Goal: Information Seeking & Learning: Learn about a topic

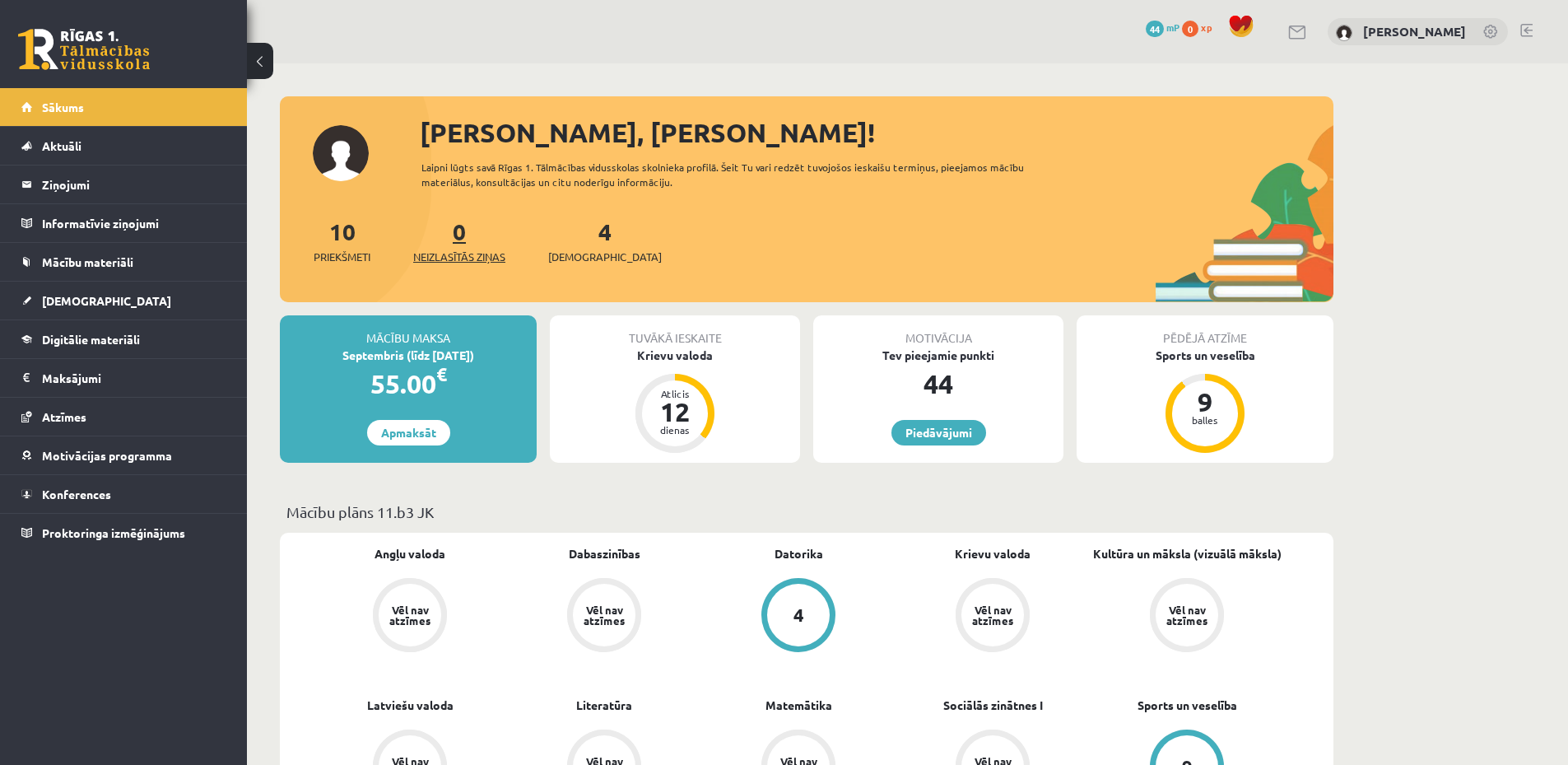
click at [477, 259] on span "Neizlasītās ziņas" at bounding box center [459, 256] width 92 height 17
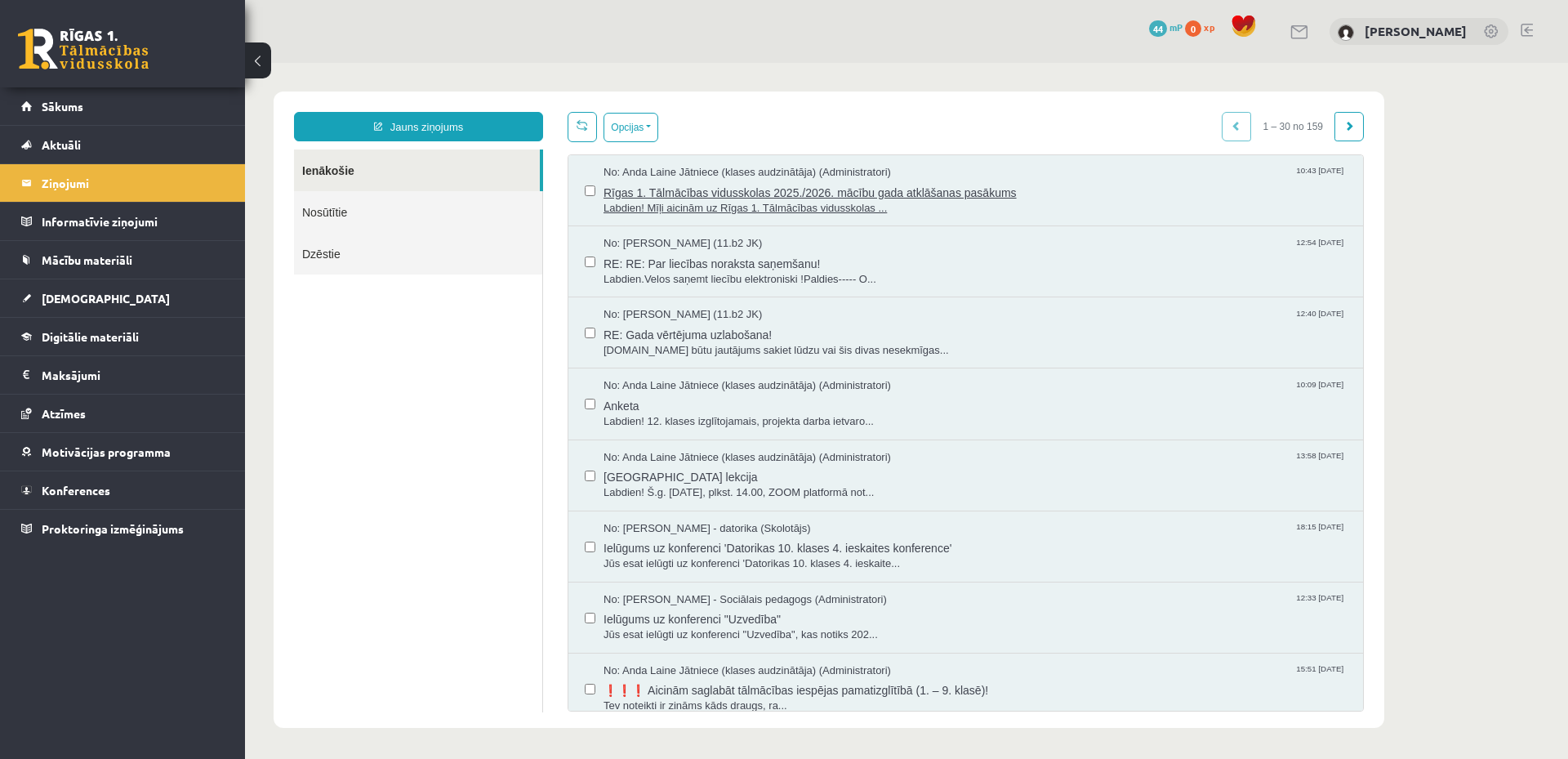
click at [739, 210] on span "Labdien! Mīļi aicinām uz Rīgas 1. Tālmācības vidusskolas ..." at bounding box center [975, 209] width 743 height 16
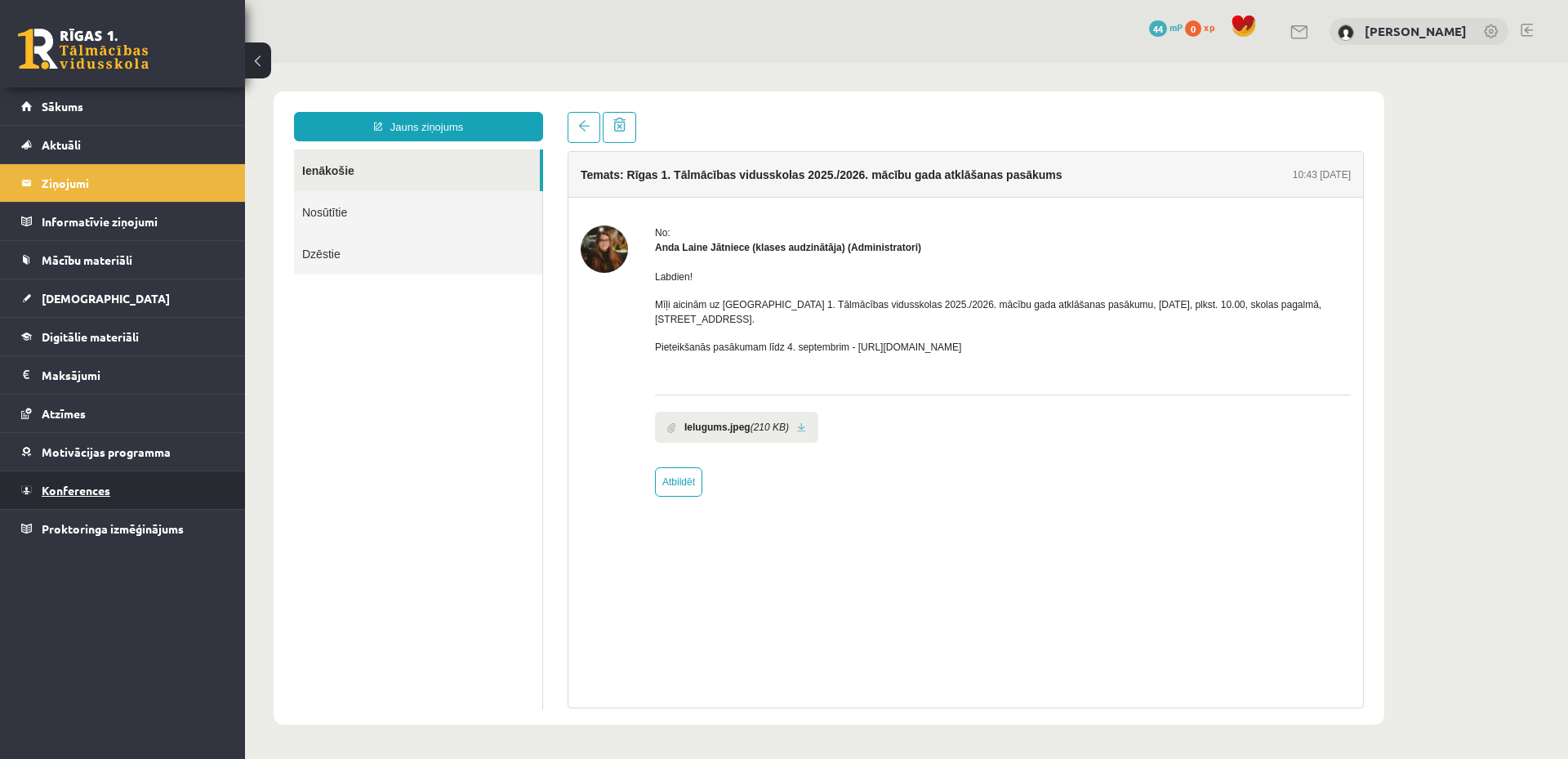
click at [66, 489] on span "Konferences" at bounding box center [76, 490] width 69 height 15
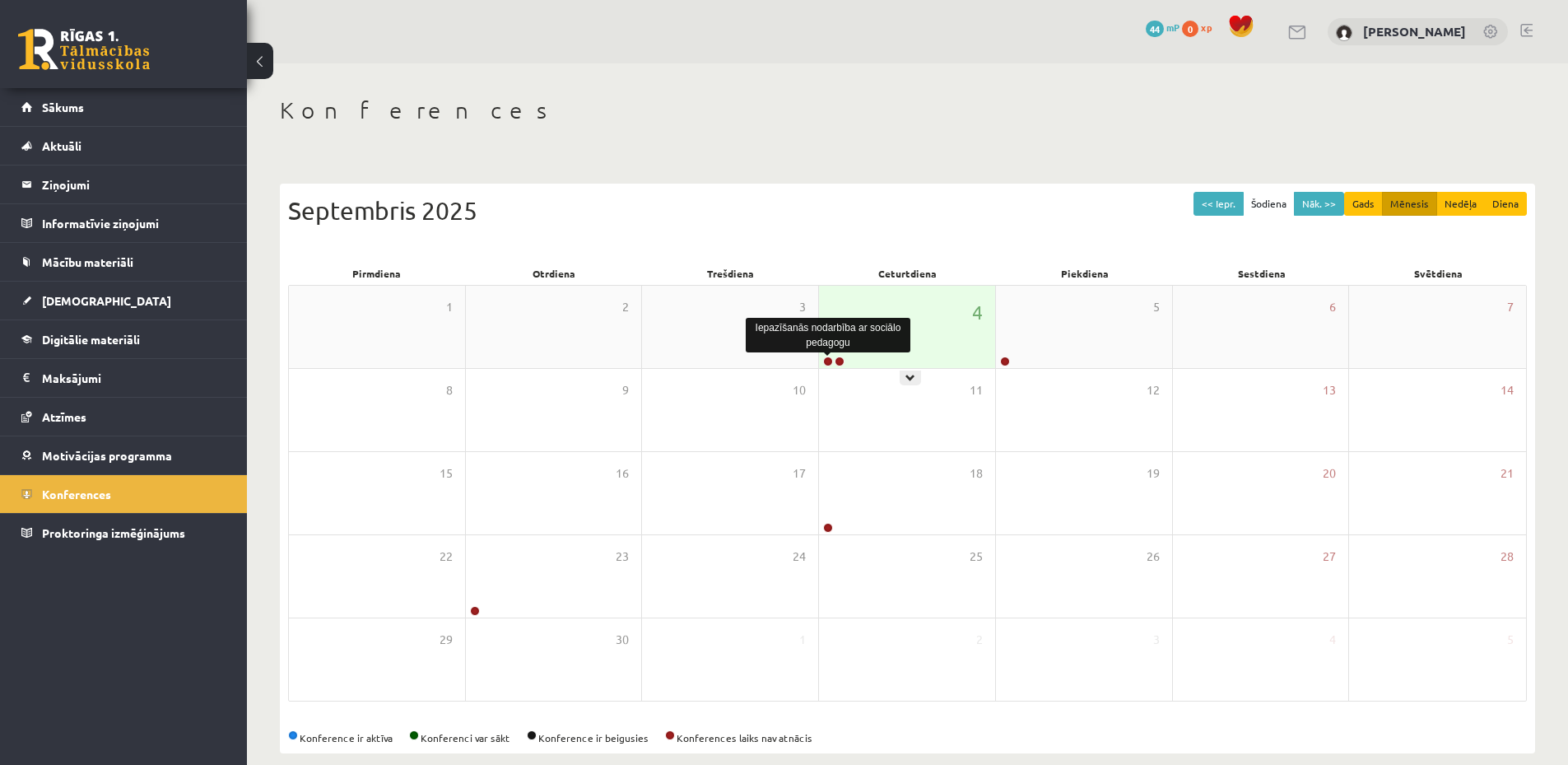
click at [829, 361] on link at bounding box center [828, 361] width 10 height 10
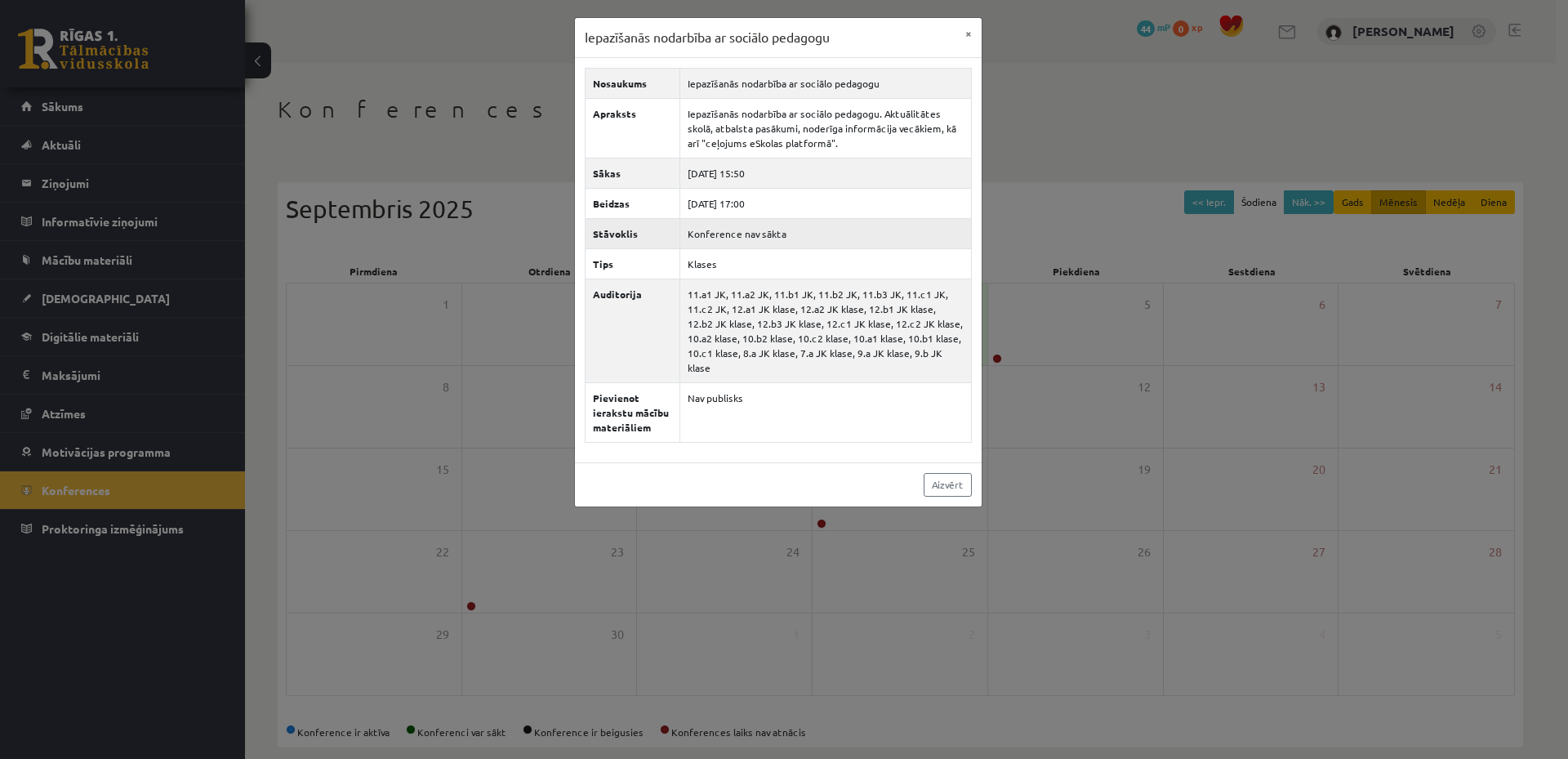
click at [728, 229] on td "Konference nav sākta" at bounding box center [825, 233] width 292 height 30
click at [952, 477] on link "Aizvērt" at bounding box center [947, 485] width 48 height 24
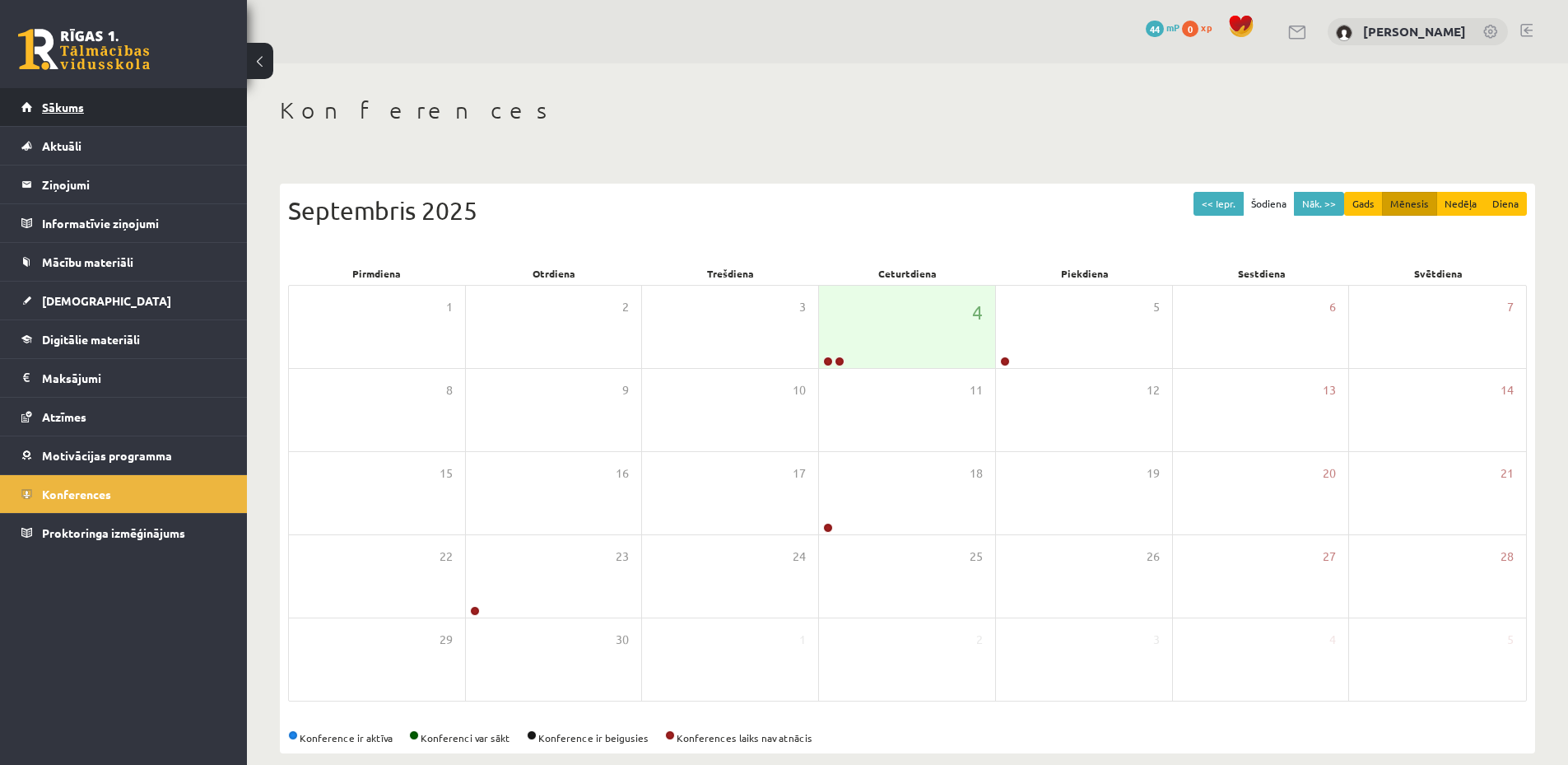
click at [111, 103] on link "Sākums" at bounding box center [124, 107] width 205 height 38
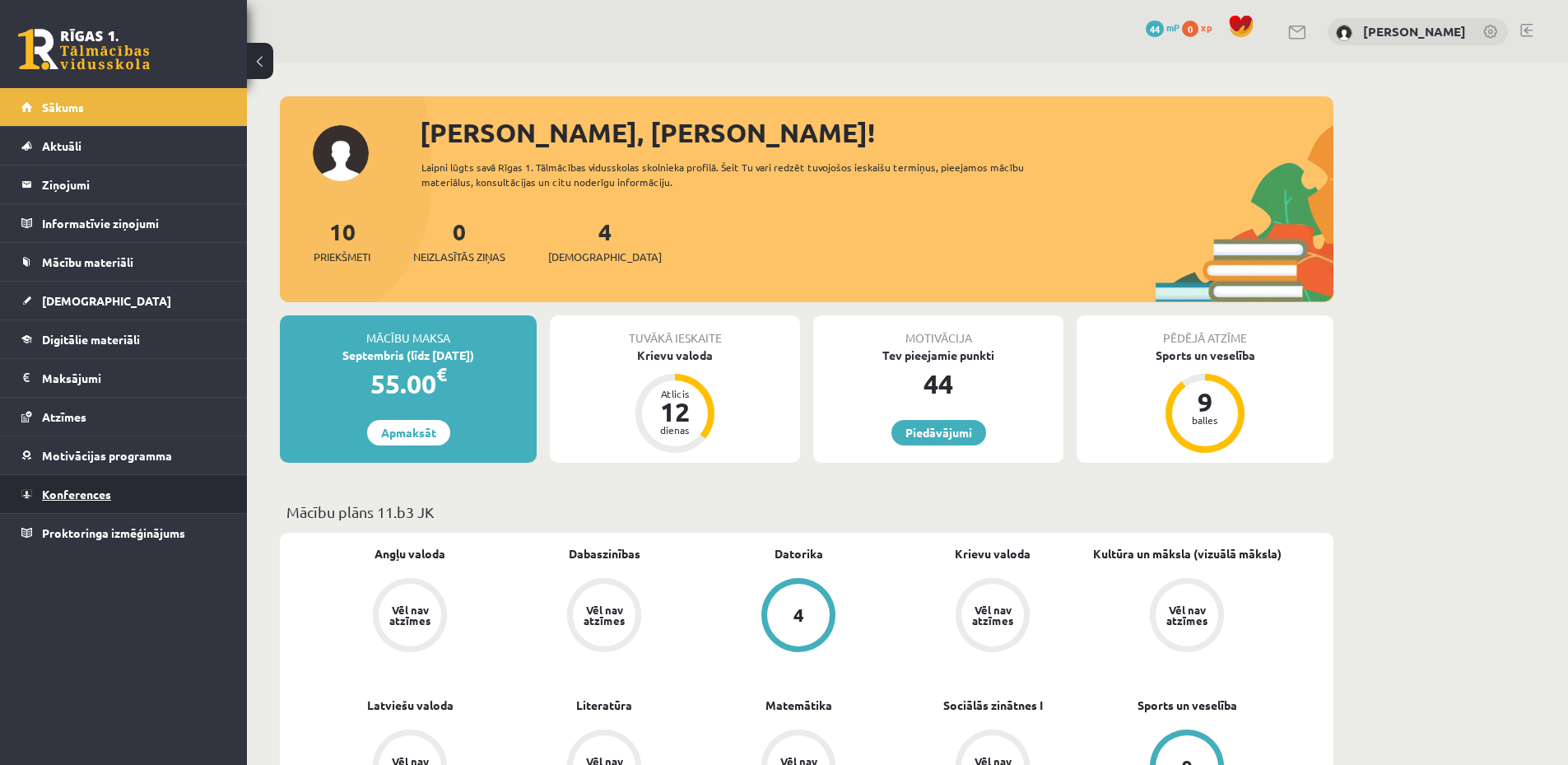
click at [96, 496] on span "Konferences" at bounding box center [76, 494] width 69 height 15
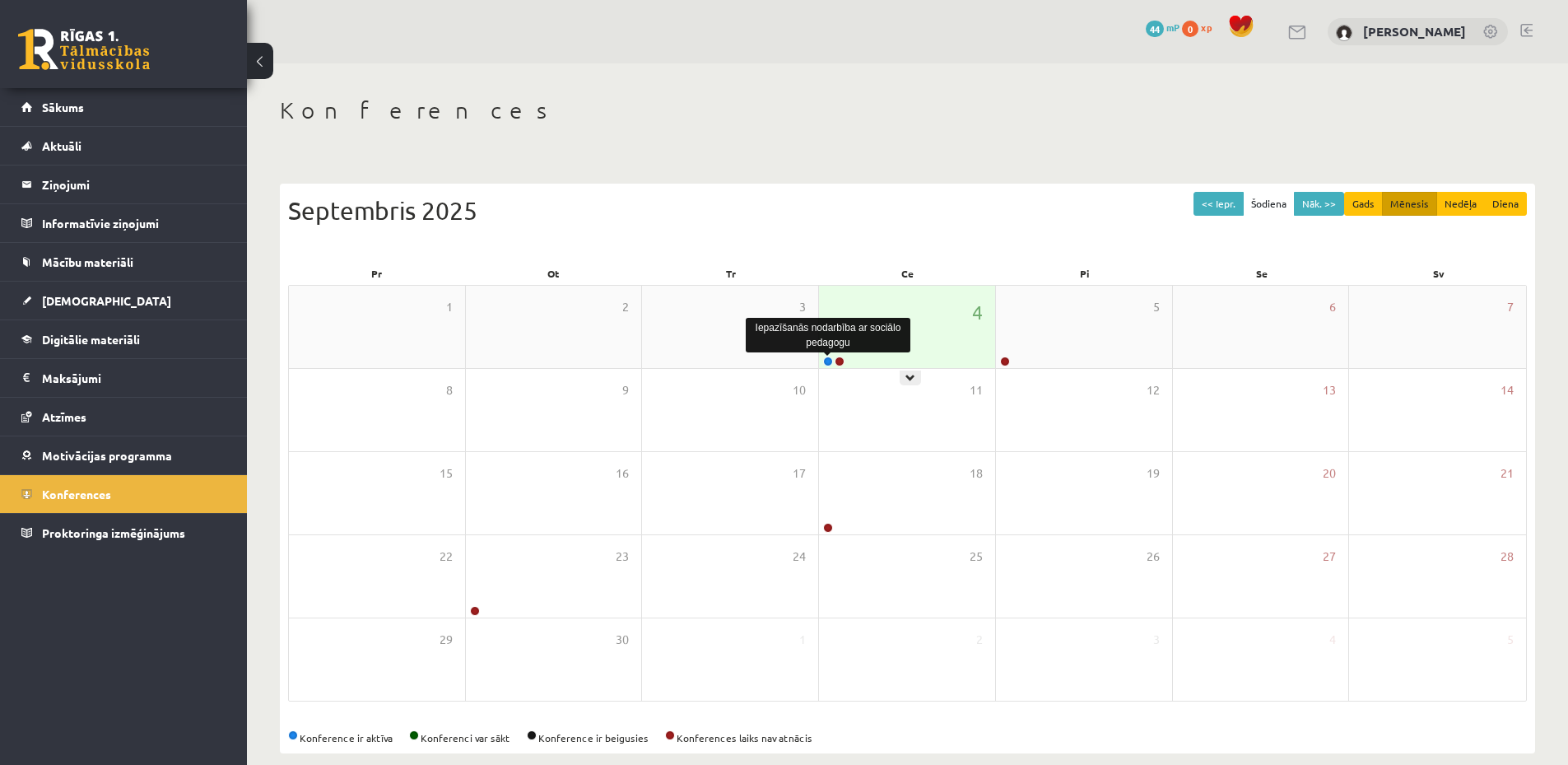
click at [829, 364] on link at bounding box center [828, 361] width 10 height 10
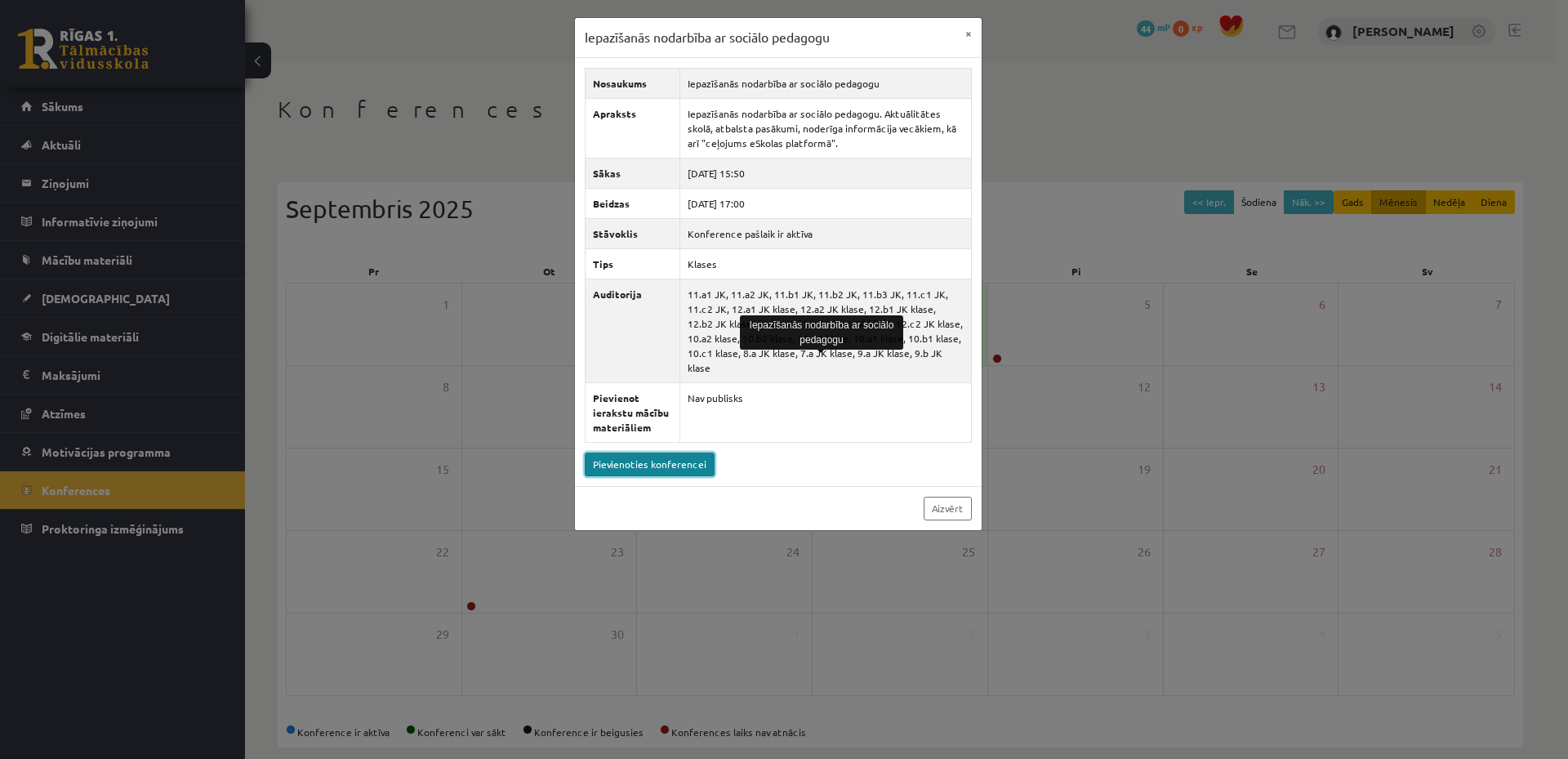
click at [663, 453] on link "Pievienoties konferencei" at bounding box center [650, 464] width 130 height 24
click at [670, 453] on link "Pievienoties konferencei" at bounding box center [650, 464] width 130 height 24
click at [144, 183] on div "Iepazīšanās nodarbība ar sociālo pedagogu × Nosaukums Iepazīšanās nodarbība ar …" at bounding box center [784, 379] width 1568 height 759
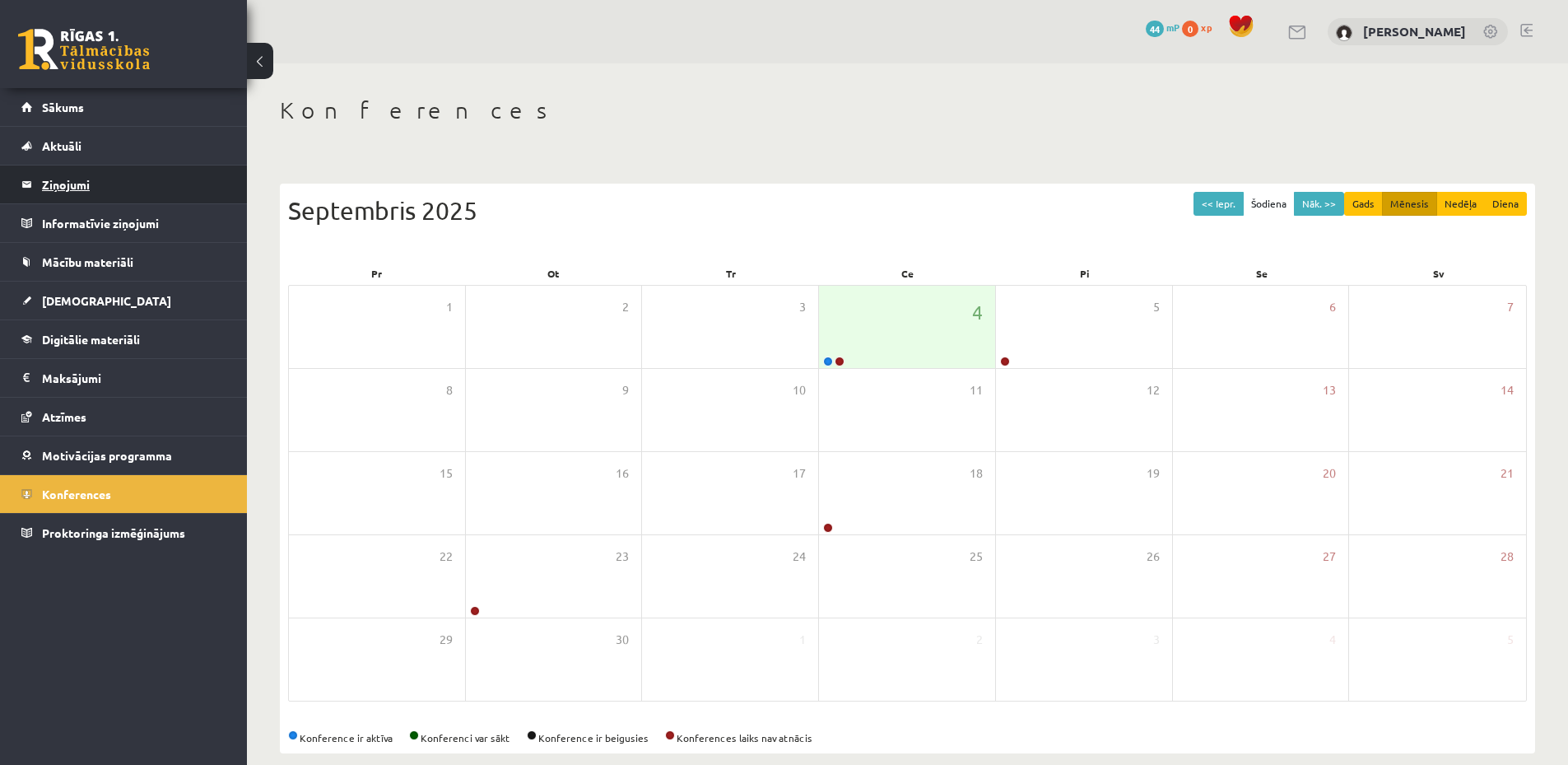
click at [60, 185] on legend "Ziņojumi 0" at bounding box center [134, 184] width 184 height 38
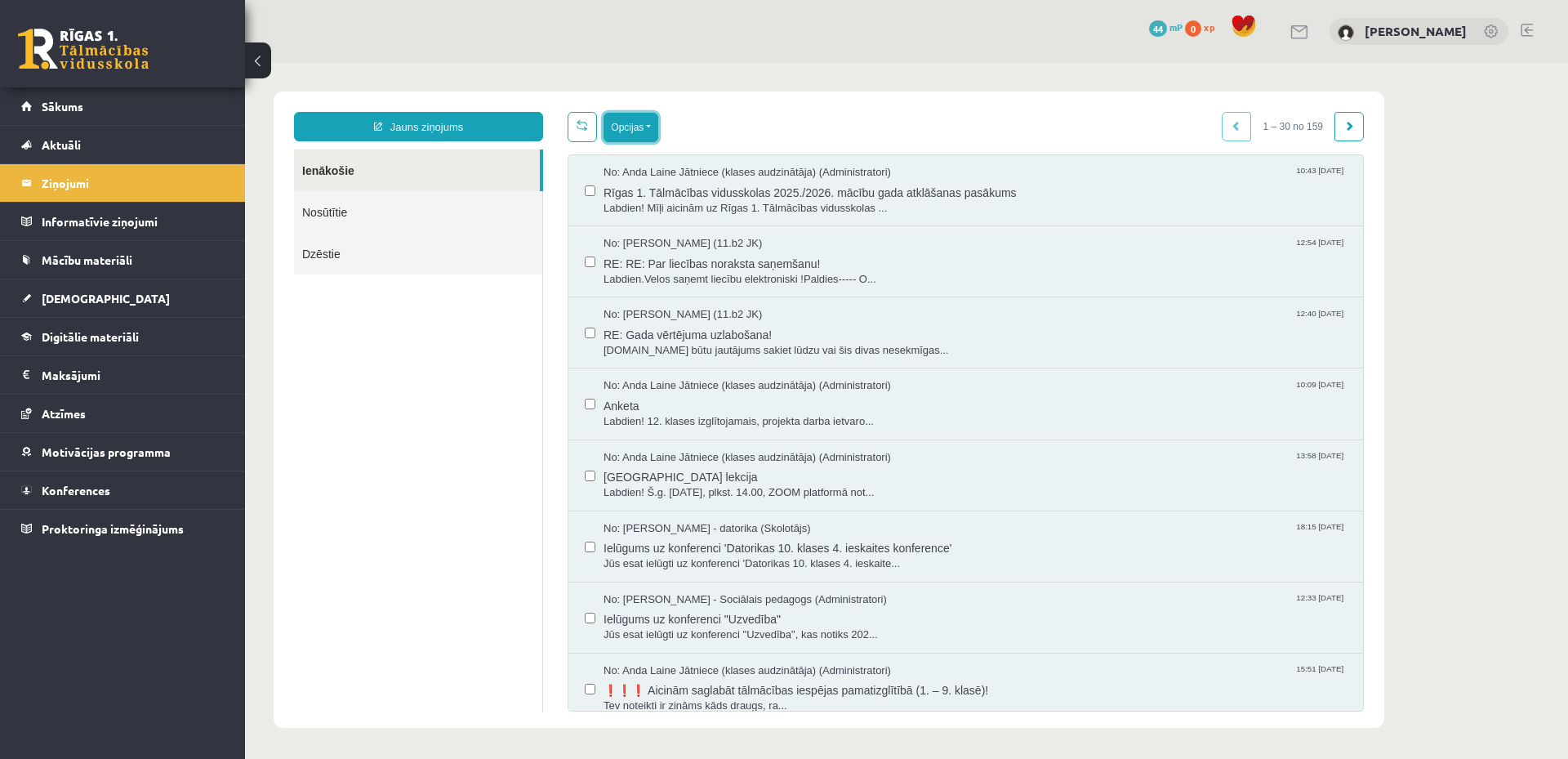
click at [656, 133] on button "Opcijas" at bounding box center [631, 128] width 55 height 29
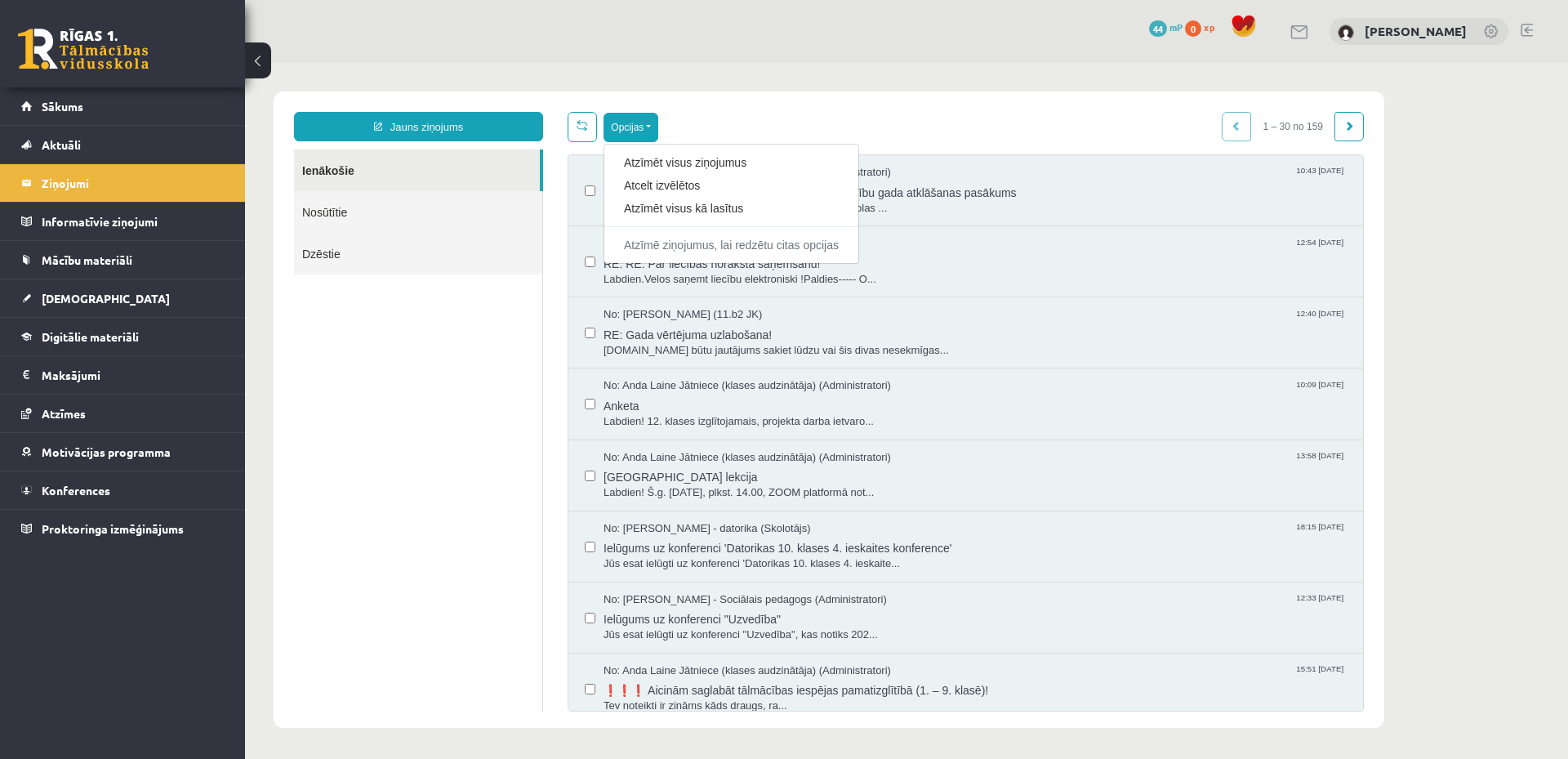
click at [725, 94] on div "Jauns ziņojums Ienākošie Nosūtītie Dzēstie ********* ********* ******* Opcijas …" at bounding box center [829, 409] width 1110 height 636
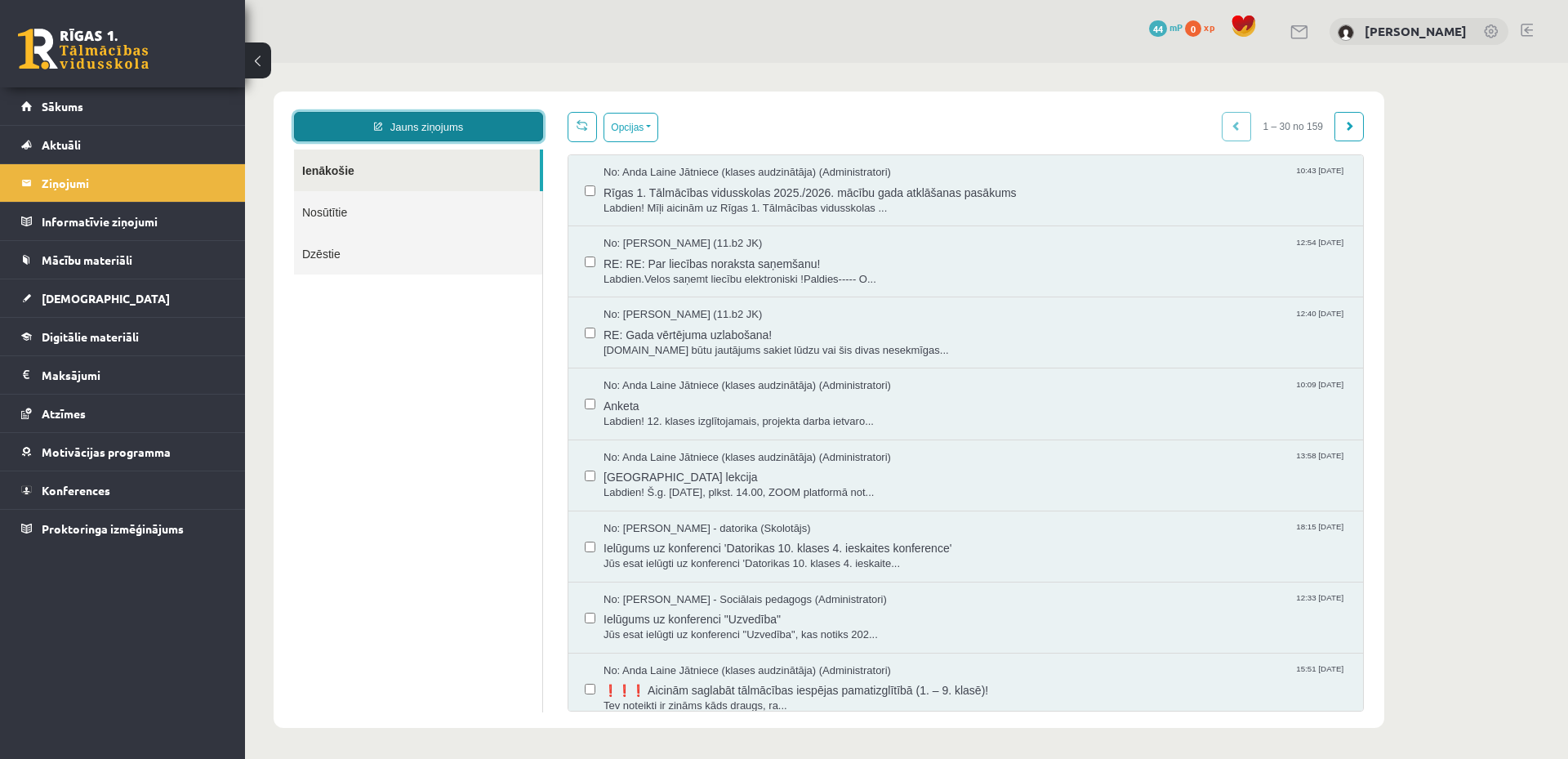
click at [462, 126] on link "Jauns ziņojums" at bounding box center [418, 127] width 249 height 29
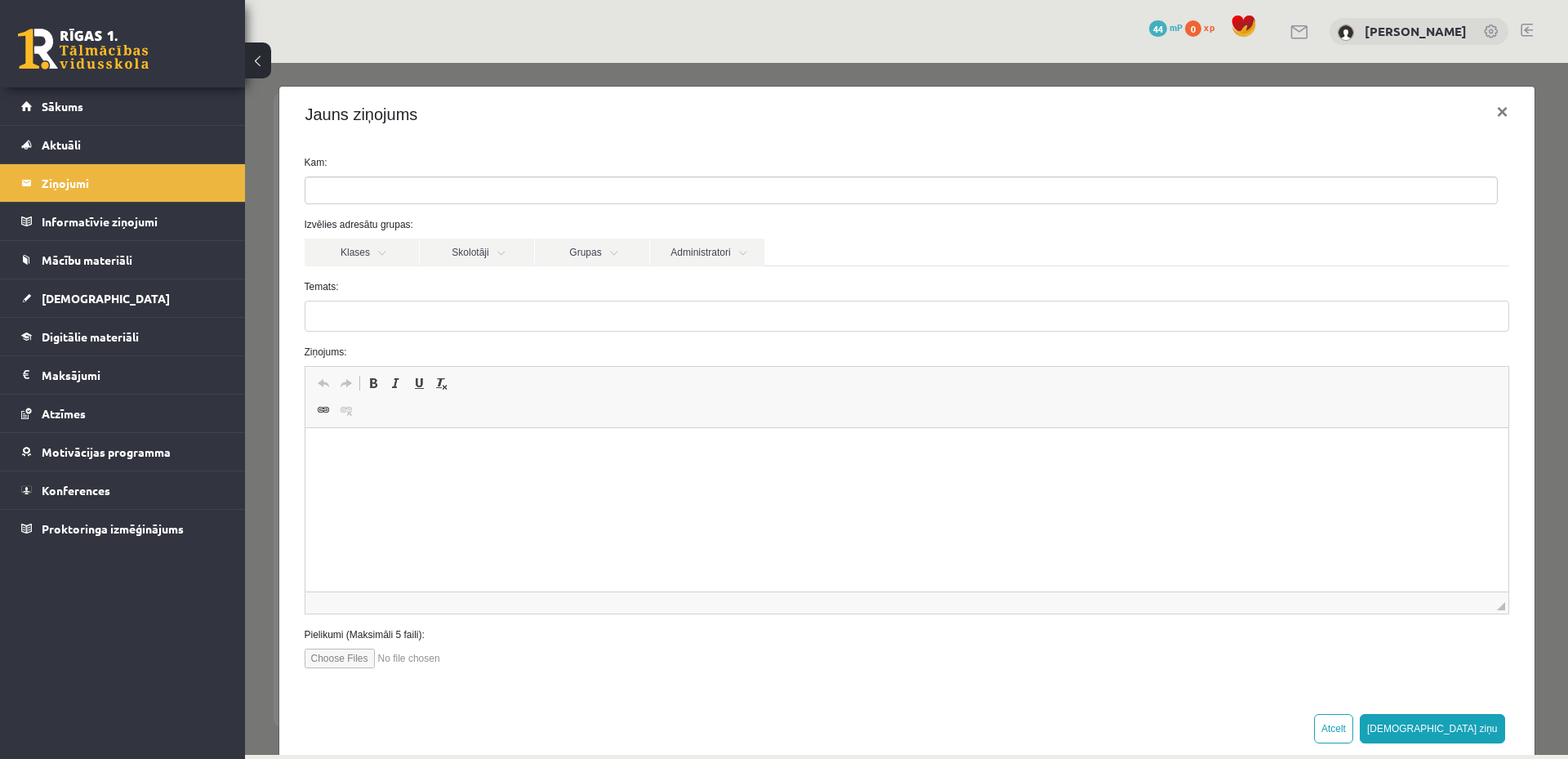
click at [456, 182] on ul at bounding box center [901, 190] width 1192 height 27
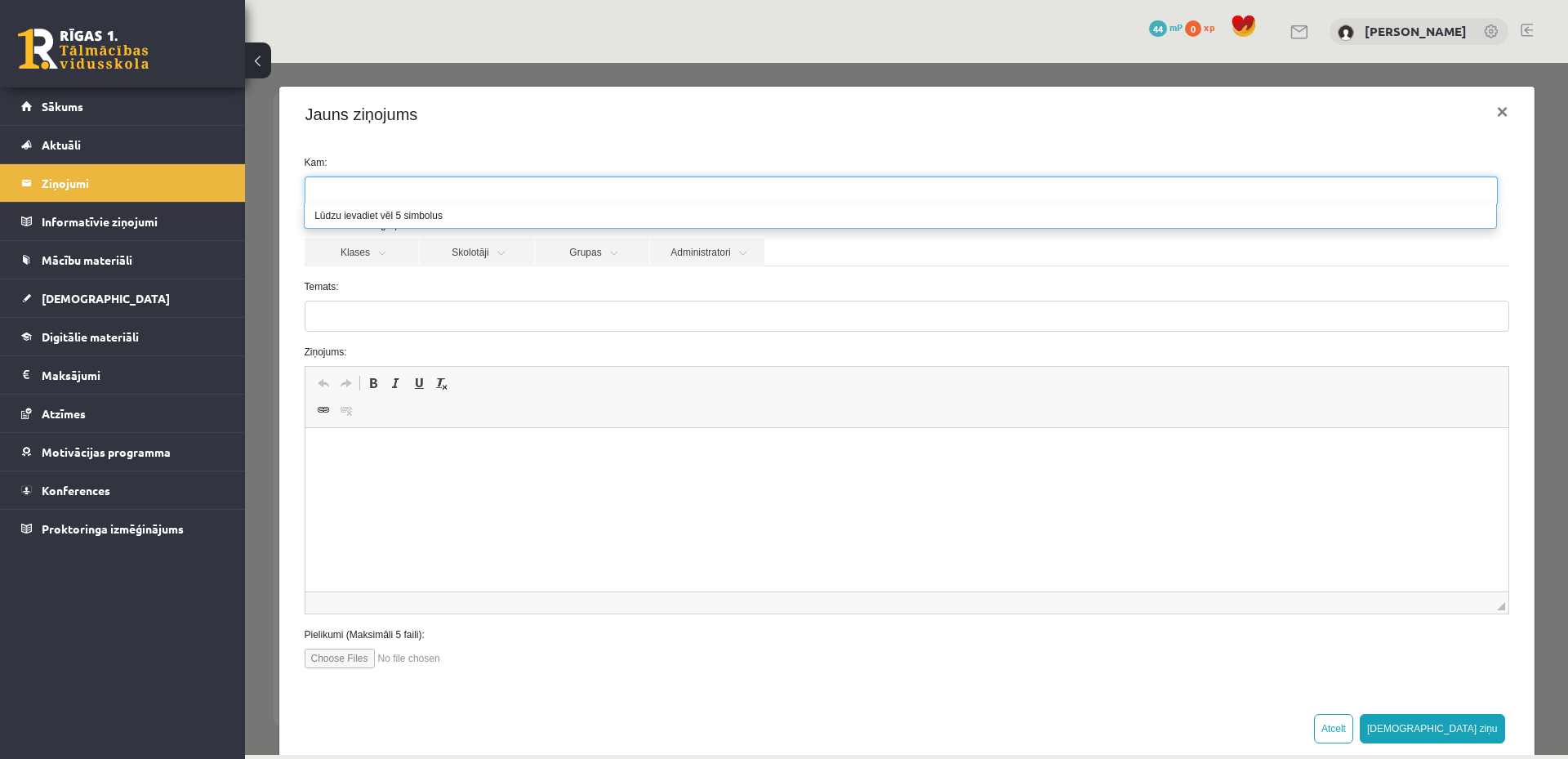
click at [146, 85] on div "0 Dāvanas 44 mP 0 xp" at bounding box center [123, 43] width 245 height 87
click at [62, 115] on link "Sākums" at bounding box center [123, 106] width 203 height 37
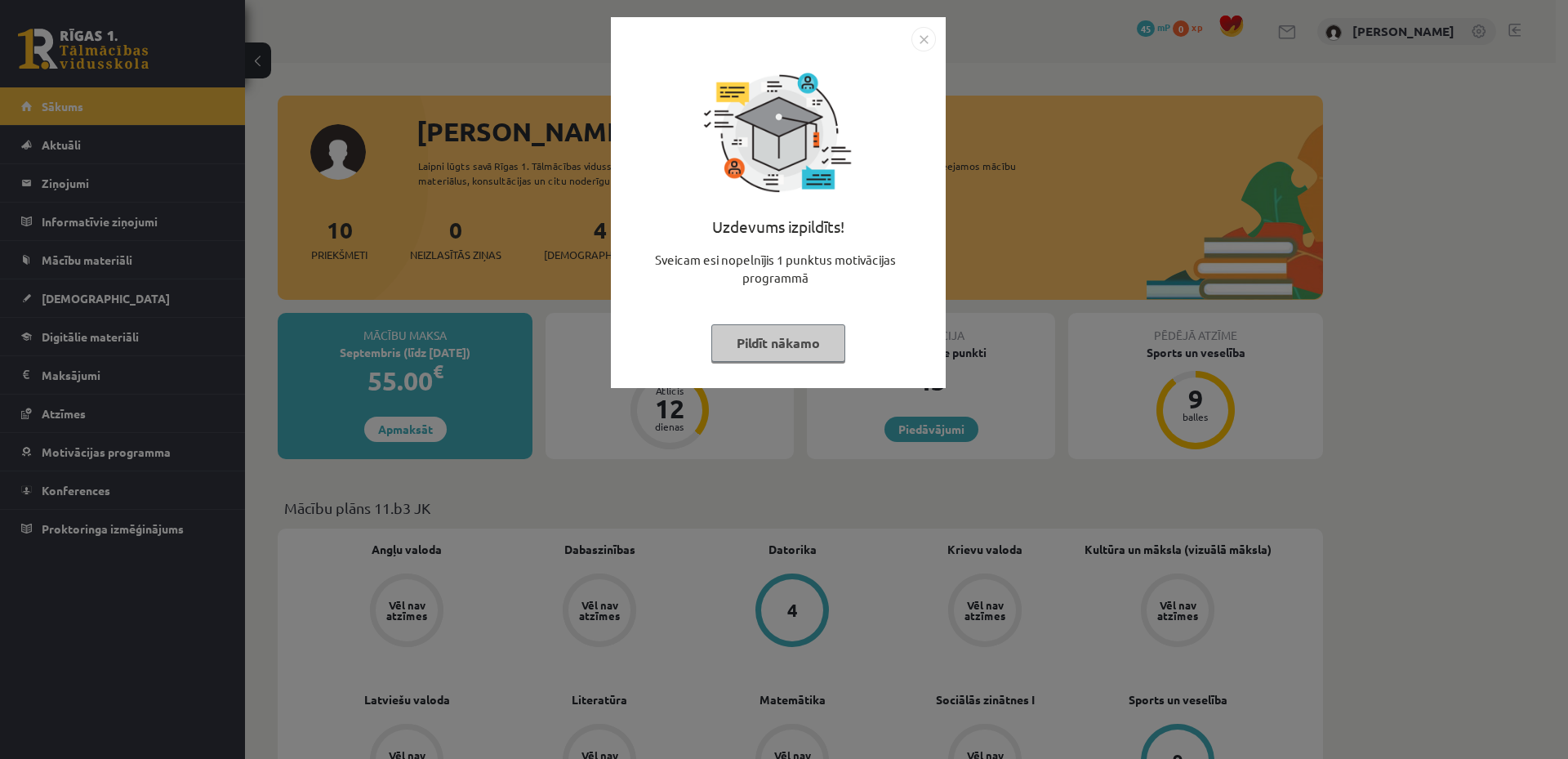
click at [783, 354] on button "Pildīt nākamo" at bounding box center [778, 343] width 134 height 37
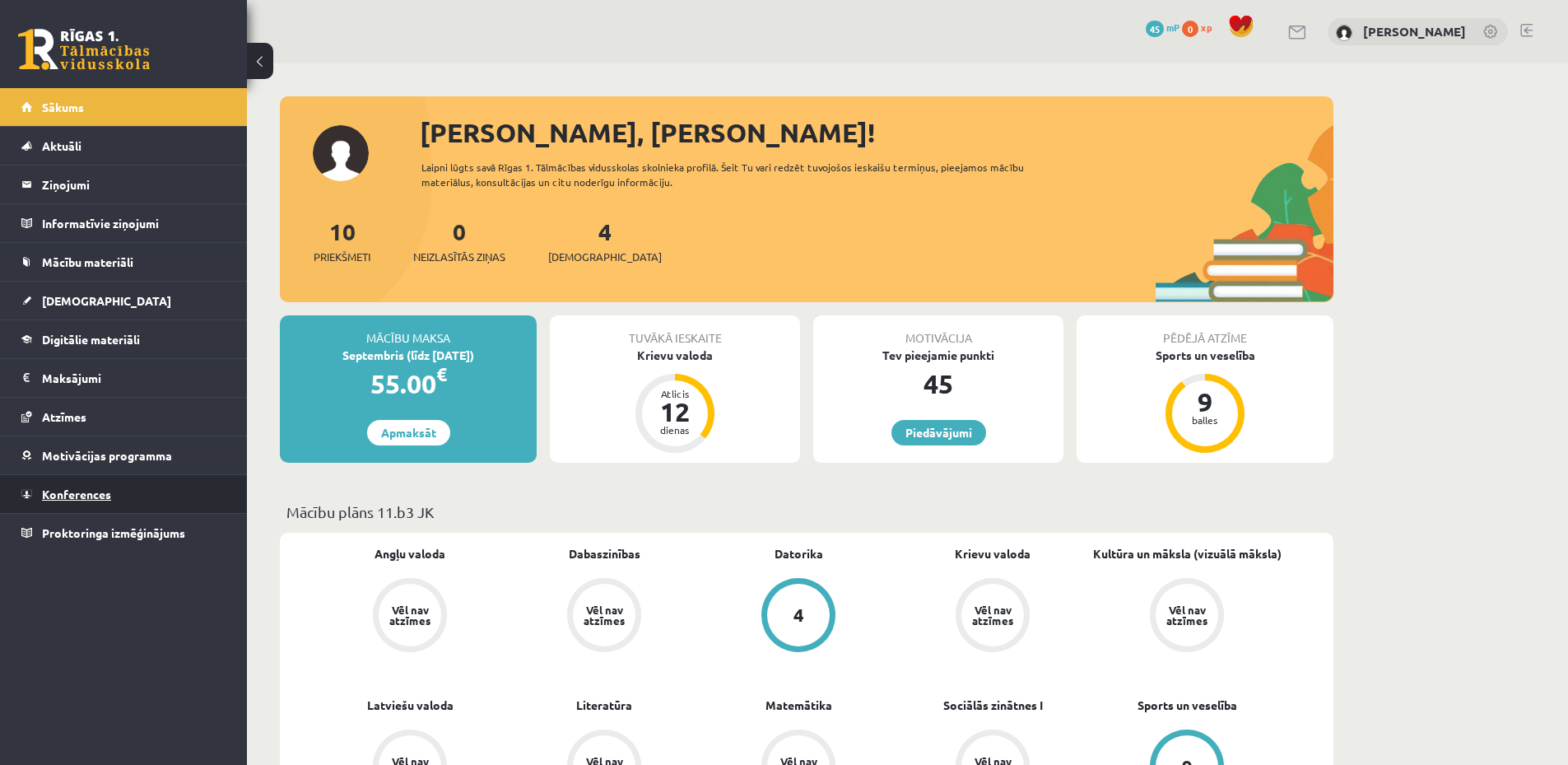
click at [95, 494] on span "Konferences" at bounding box center [76, 494] width 69 height 15
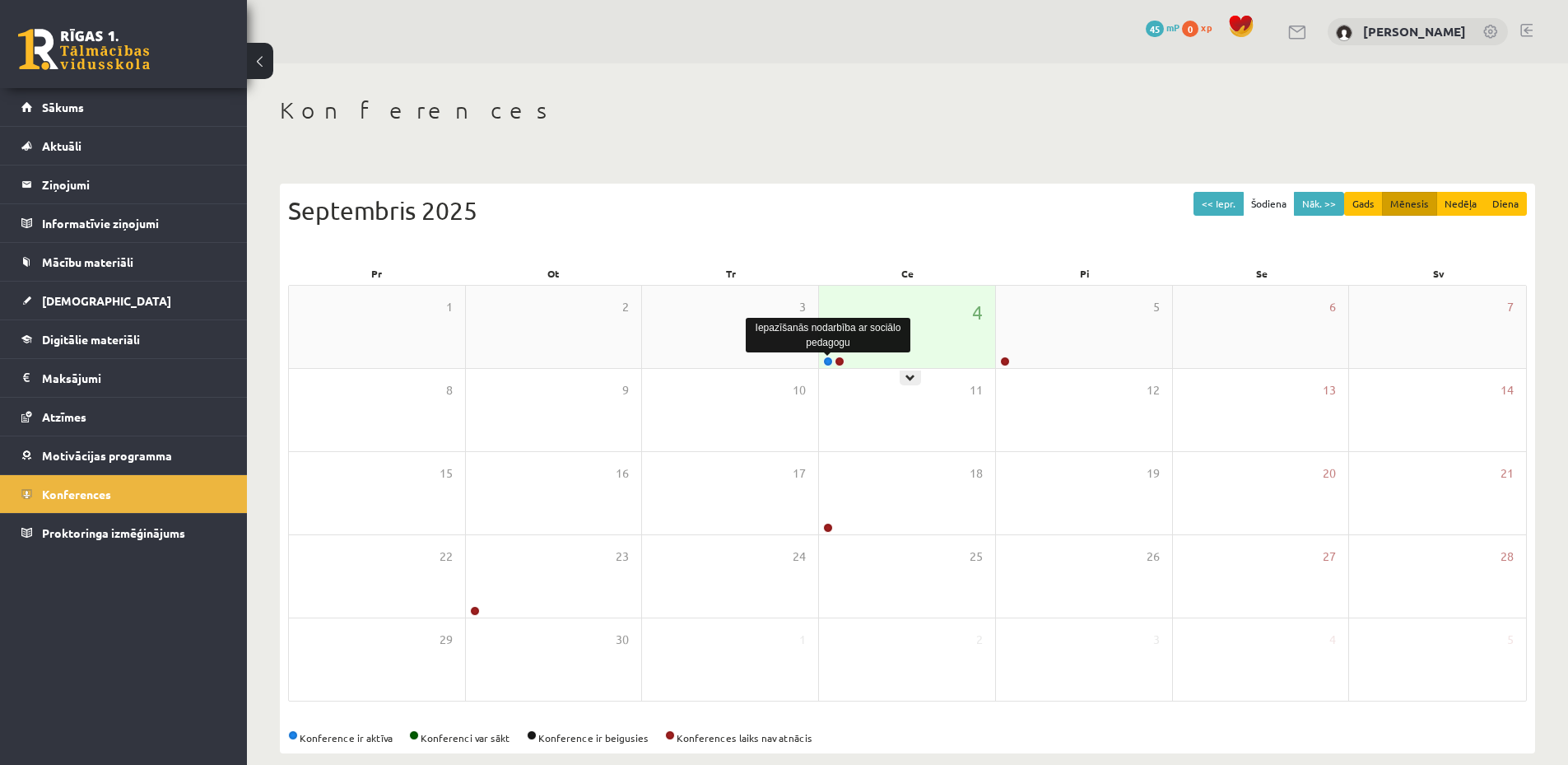
click at [826, 364] on link at bounding box center [828, 361] width 10 height 10
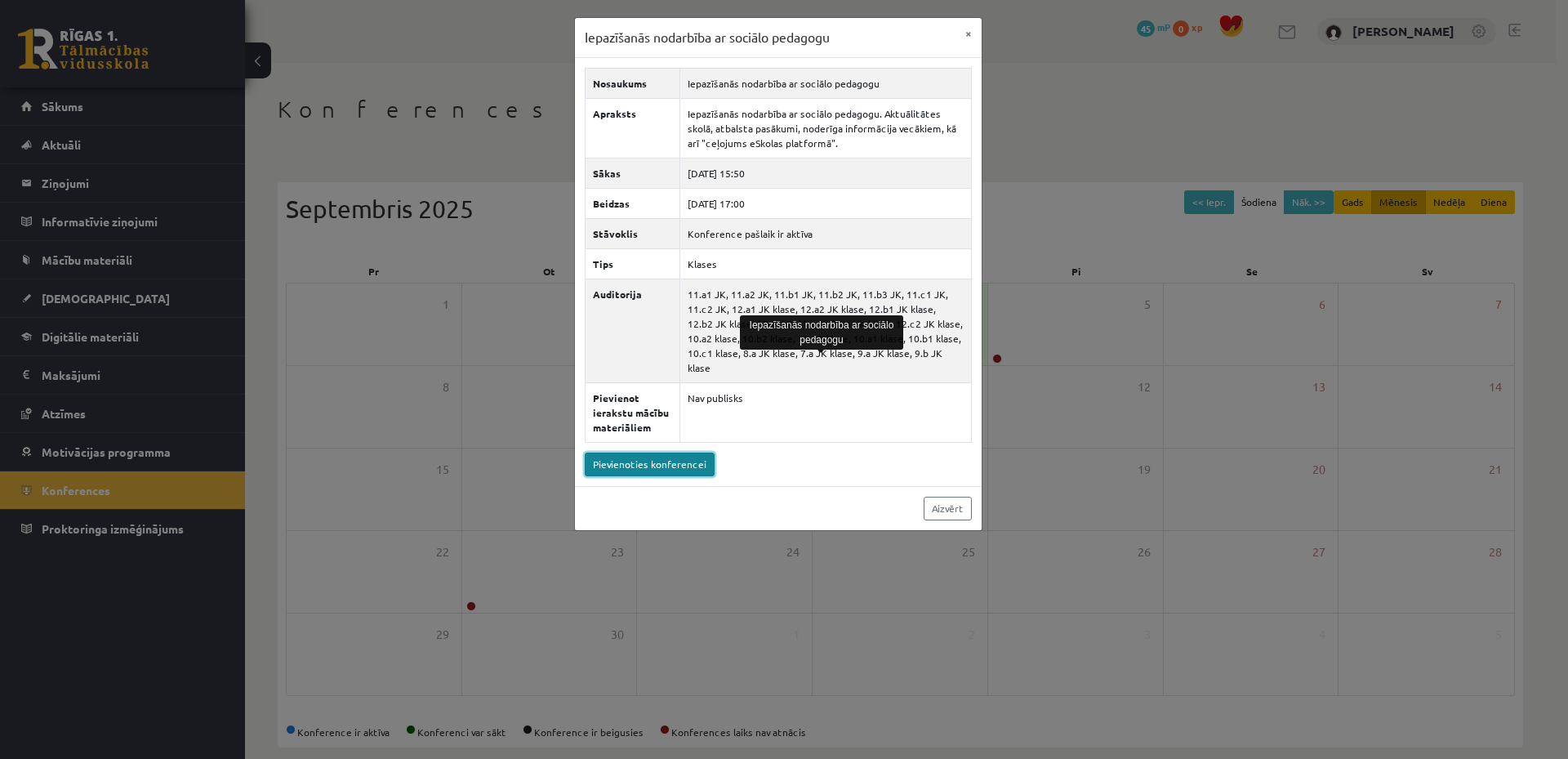
click at [665, 453] on link "Pievienoties konferencei" at bounding box center [650, 464] width 130 height 24
click at [109, 298] on div "Iepazīšanās nodarbība ar sociālo pedagogu × Nosaukums Iepazīšanās nodarbība ar …" at bounding box center [784, 379] width 1568 height 759
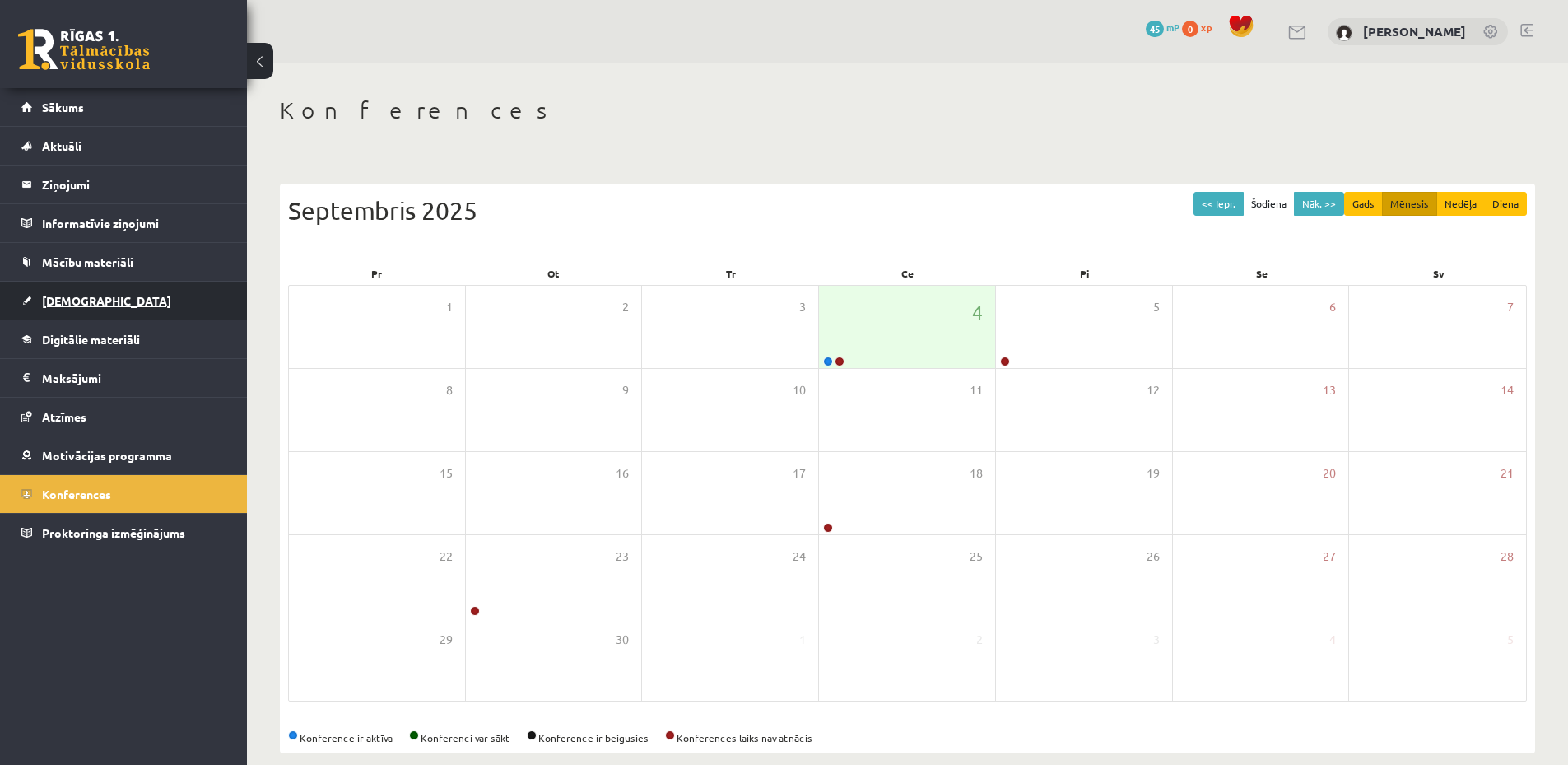
click at [113, 301] on link "[DEMOGRAPHIC_DATA]" at bounding box center [124, 300] width 205 height 38
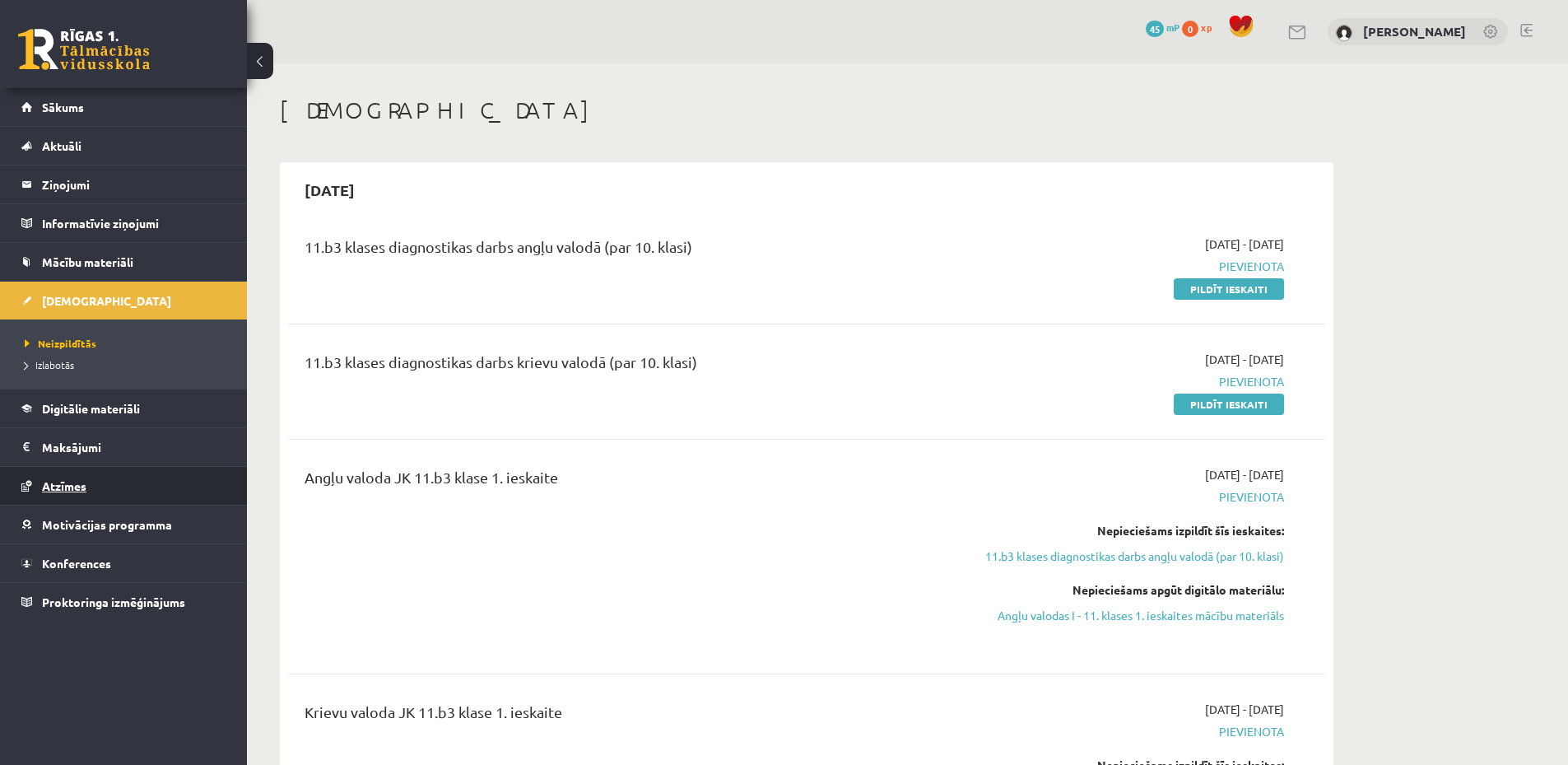
click at [110, 482] on link "Atzīmes" at bounding box center [124, 486] width 205 height 38
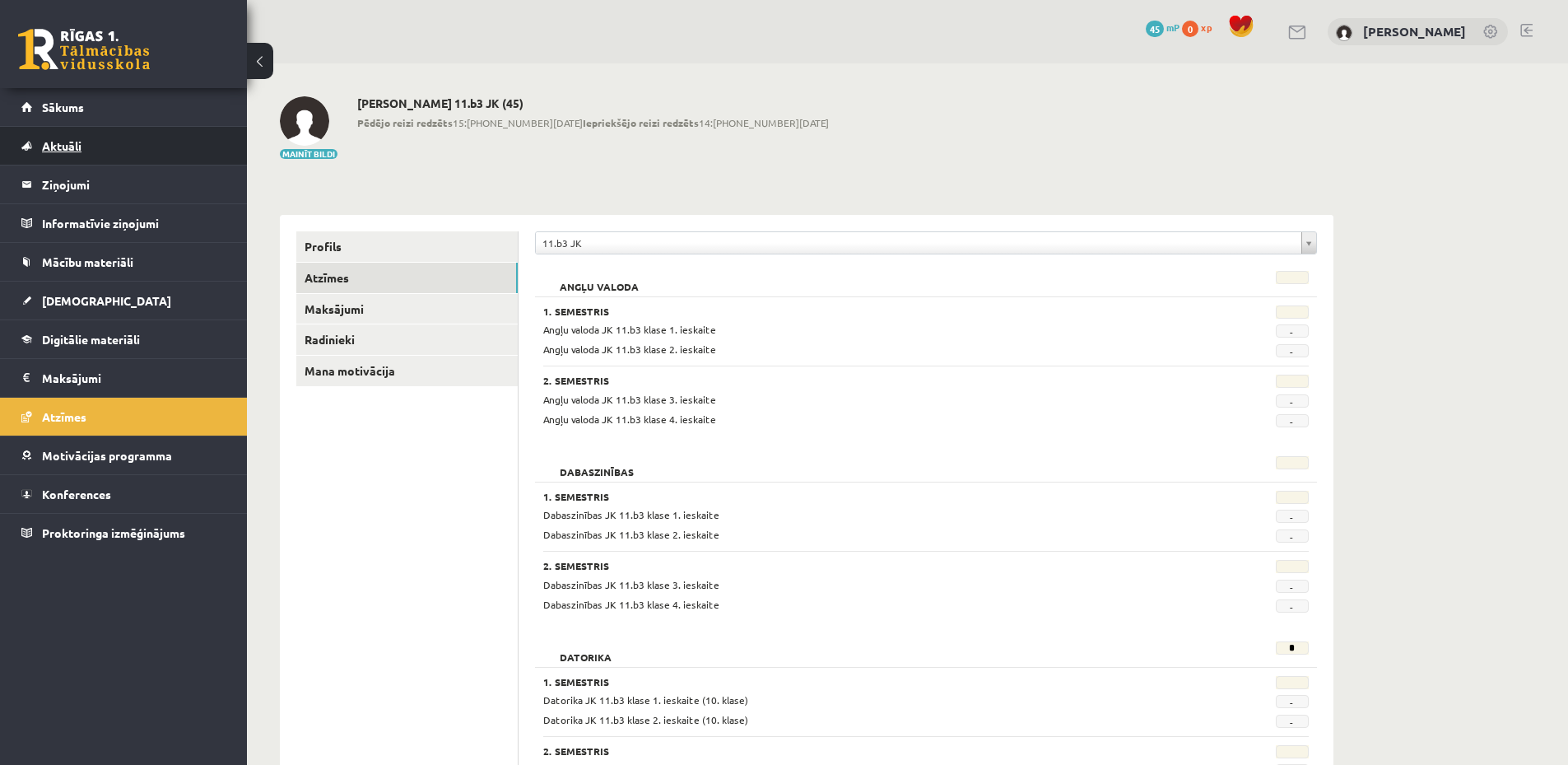
click at [96, 149] on link "Aktuāli" at bounding box center [124, 145] width 205 height 38
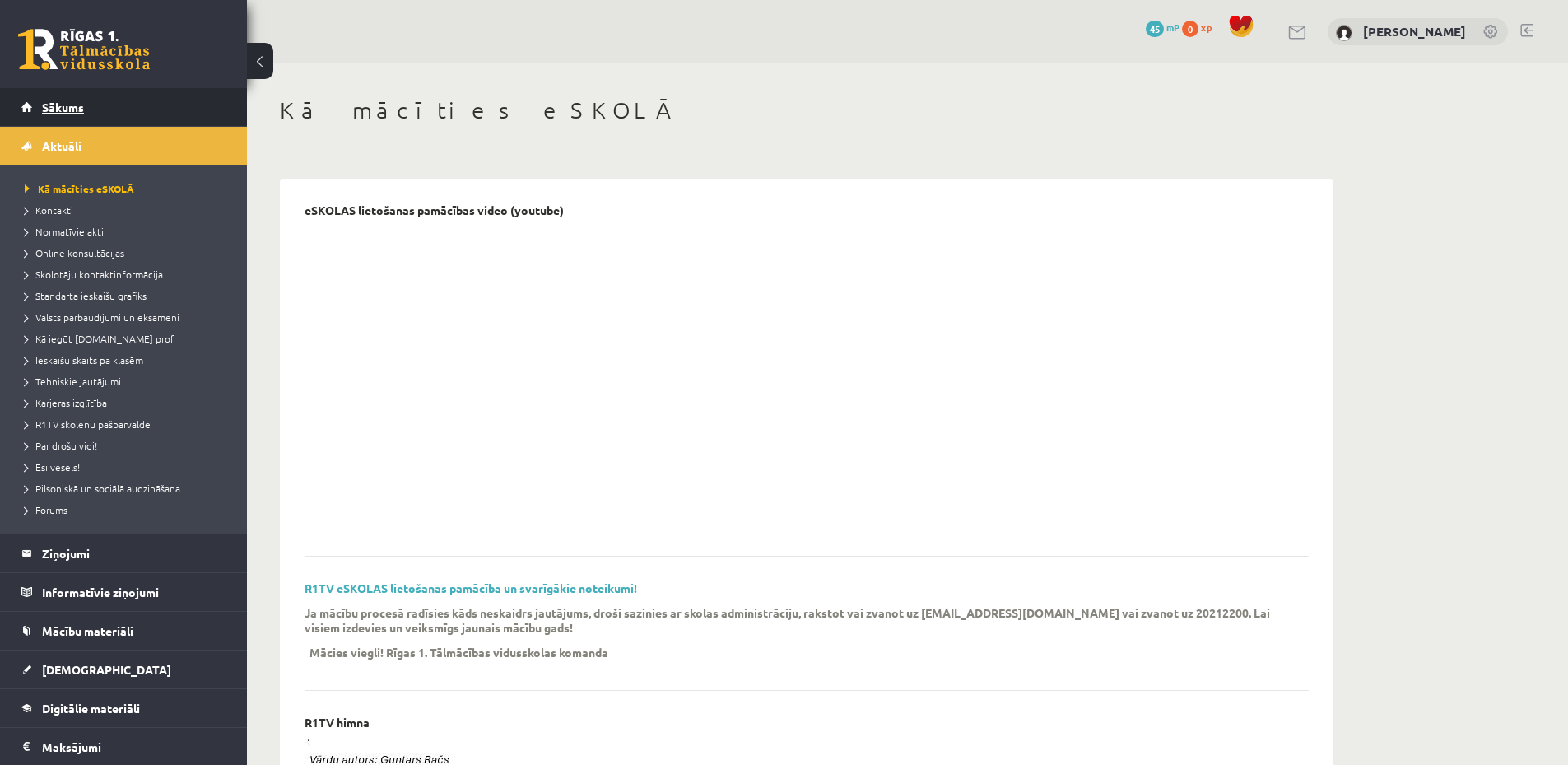
click at [58, 102] on span "Sākums" at bounding box center [62, 107] width 42 height 15
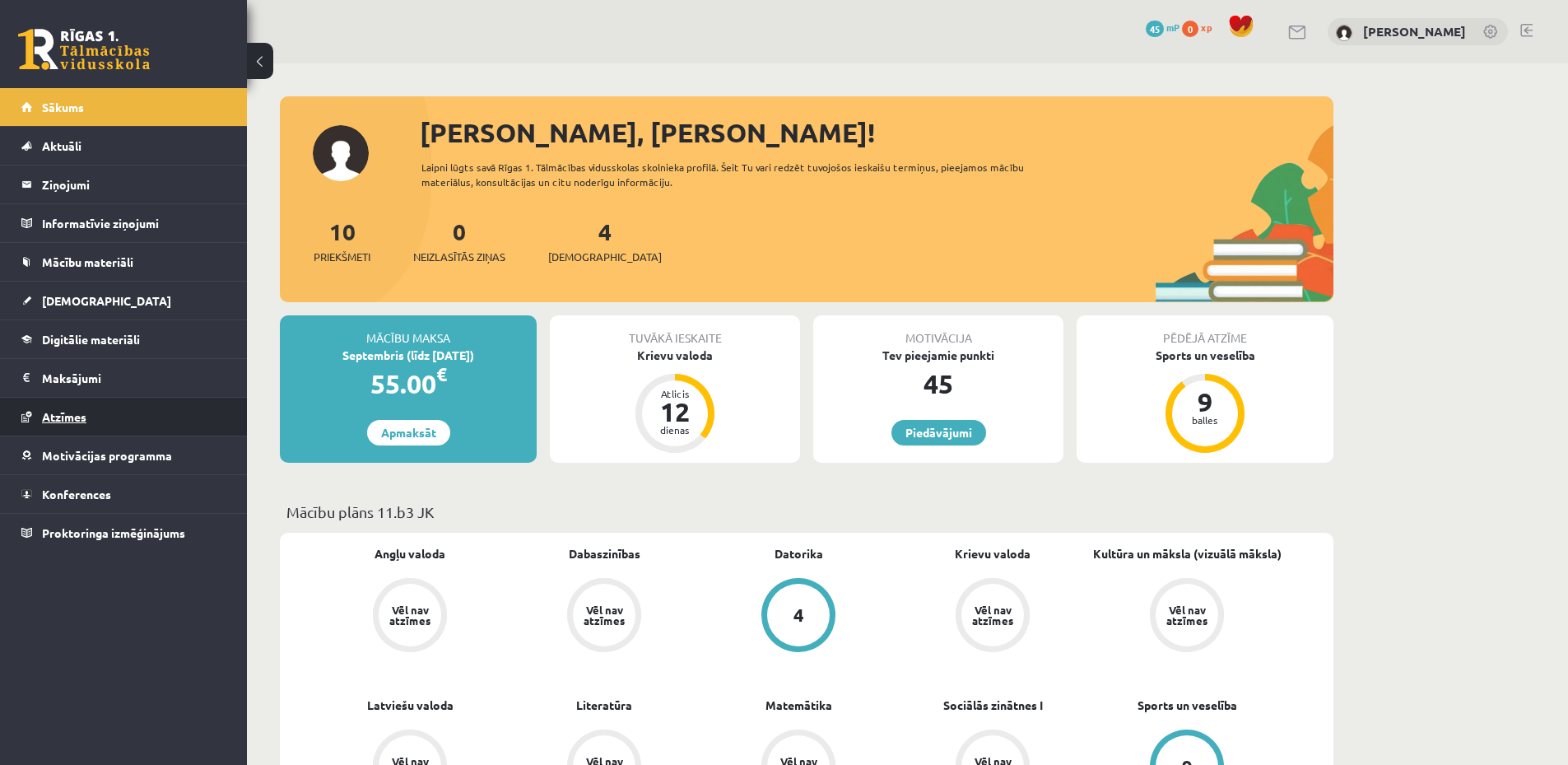
click at [130, 414] on link "Atzīmes" at bounding box center [124, 417] width 205 height 38
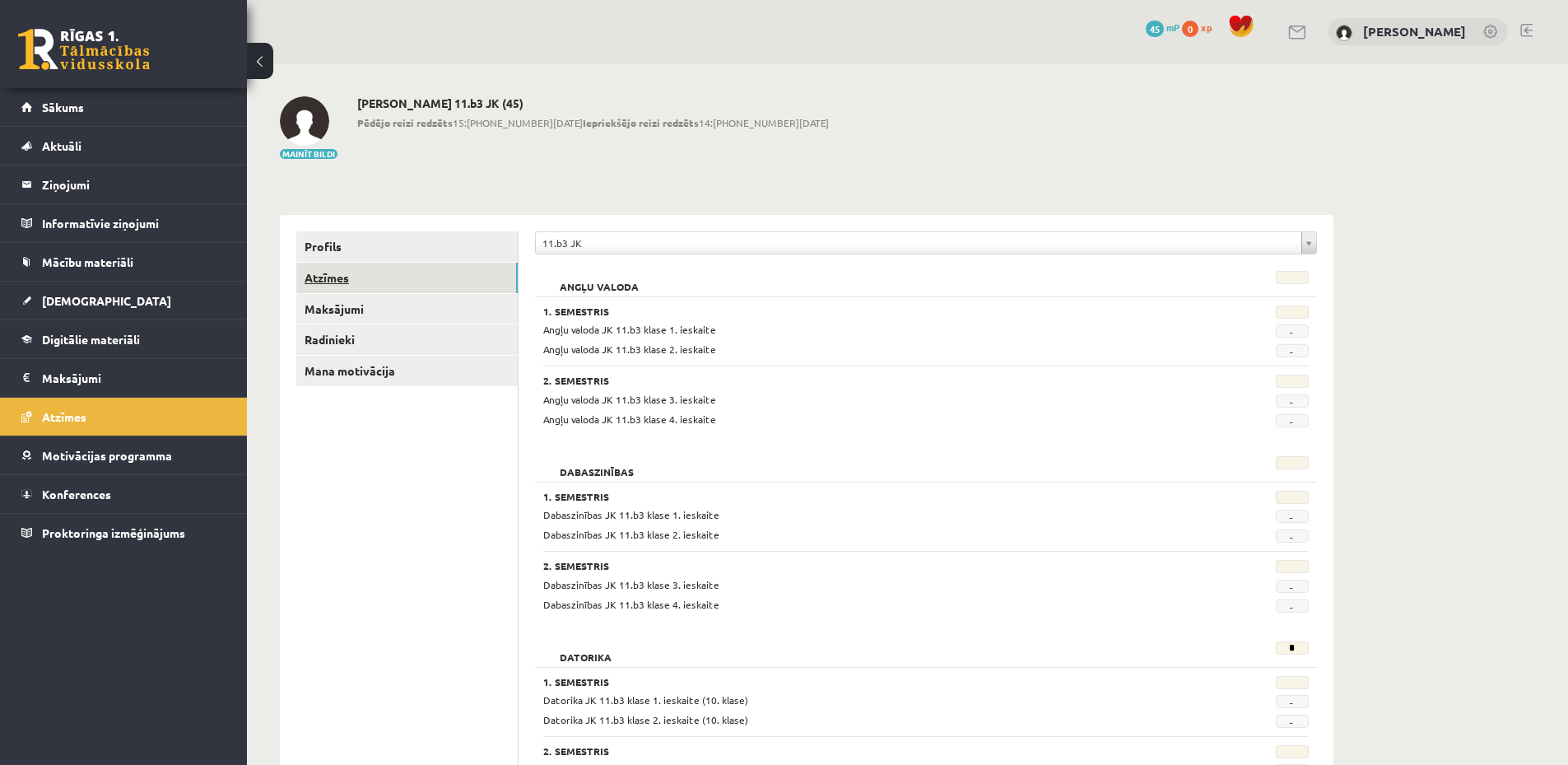
click at [355, 277] on link "Atzīmes" at bounding box center [407, 277] width 222 height 31
click at [97, 107] on link "Sākums" at bounding box center [124, 107] width 205 height 38
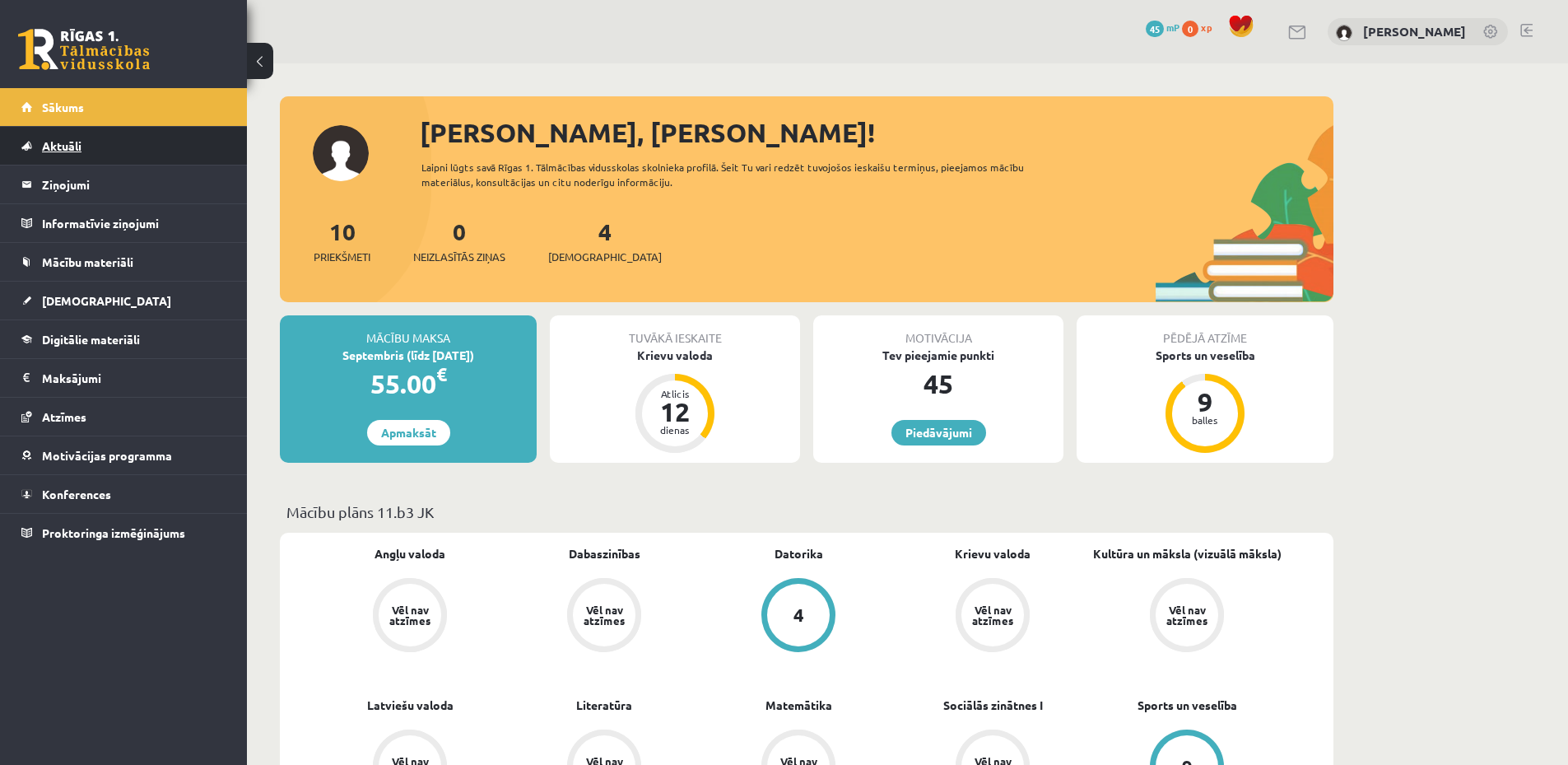
click at [95, 145] on link "Aktuāli" at bounding box center [124, 145] width 205 height 38
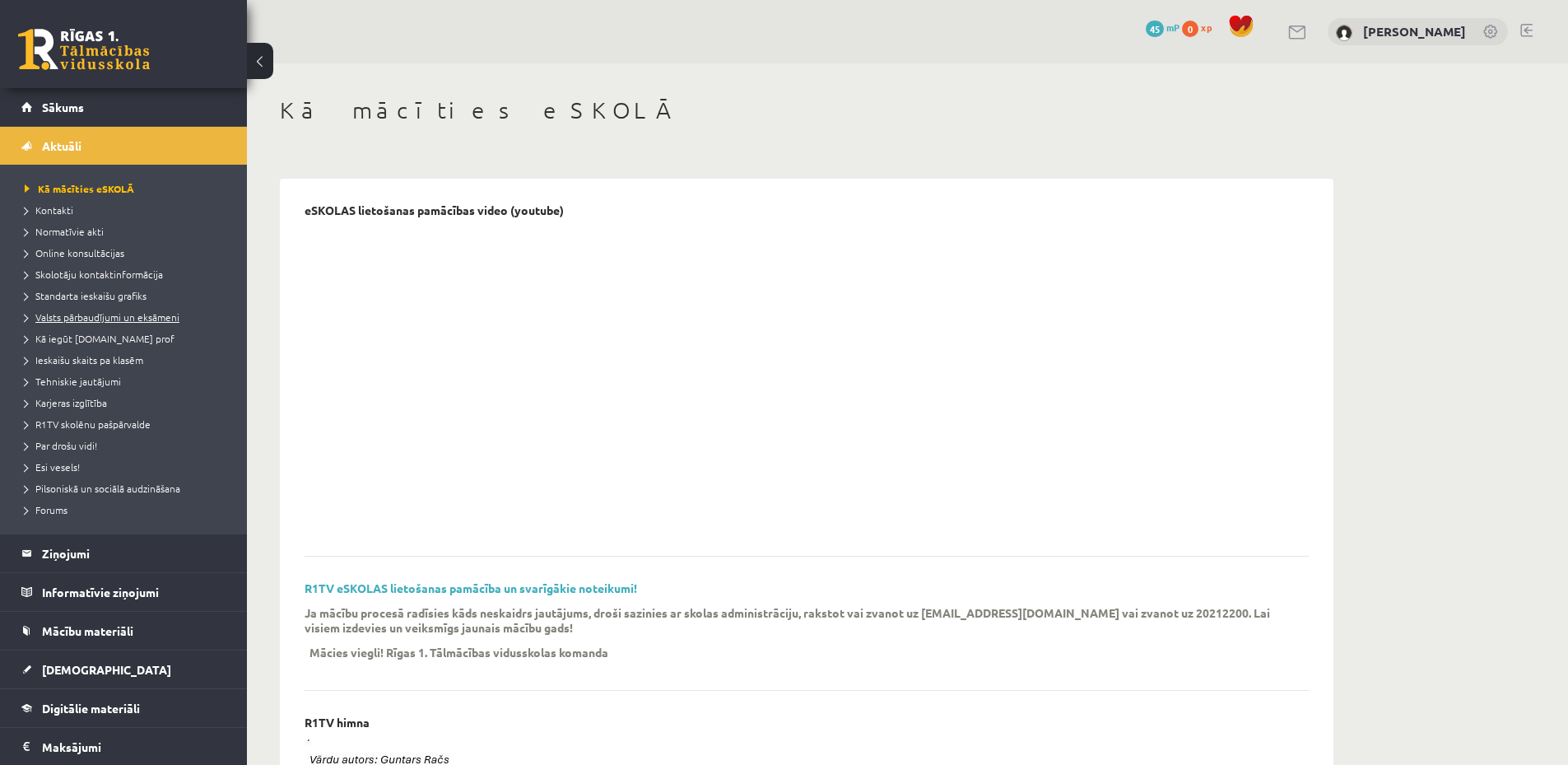
click at [120, 316] on span "Valsts pārbaudījumi un eksāmeni" at bounding box center [102, 317] width 154 height 13
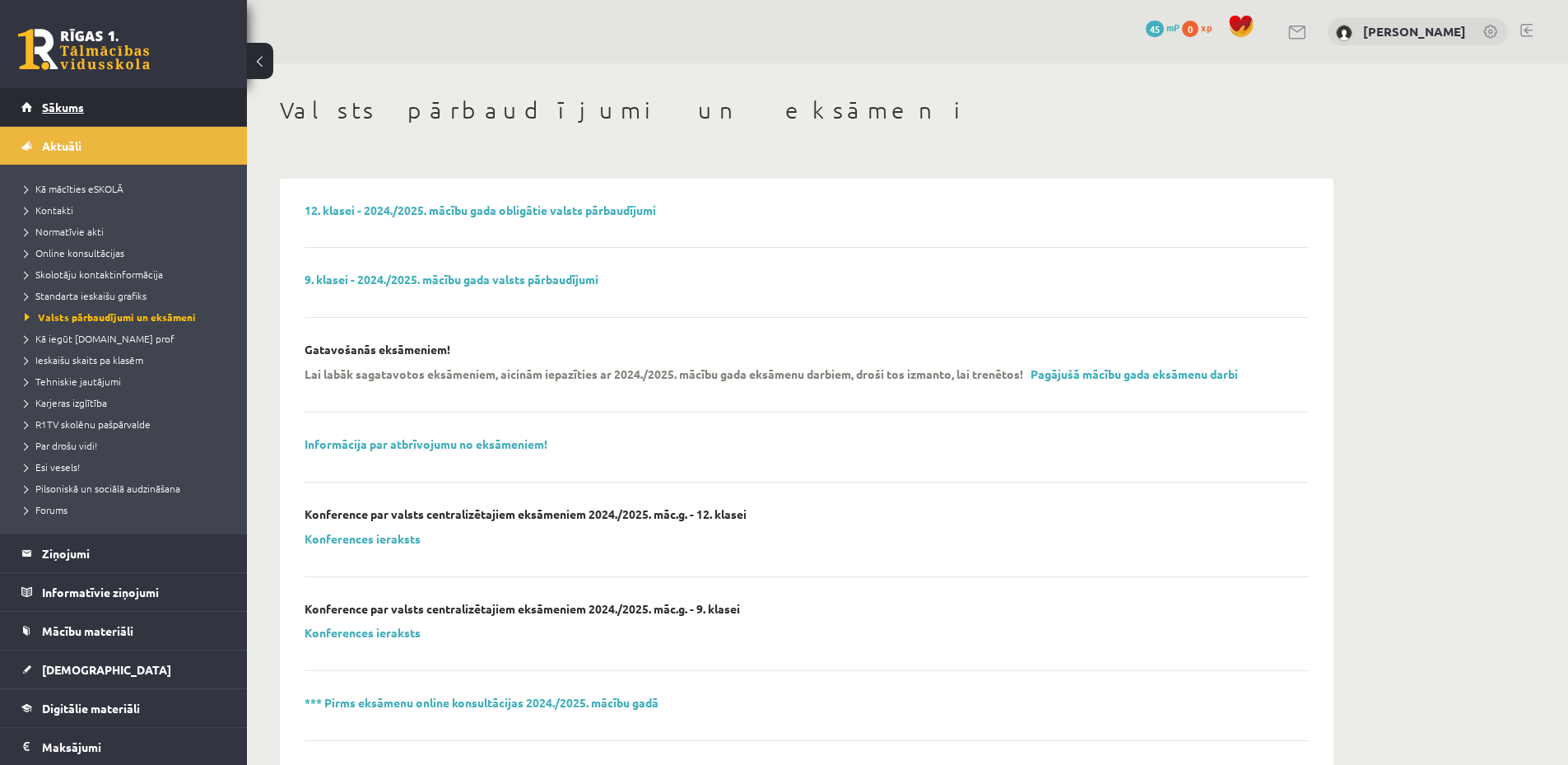
click at [63, 114] on link "Sākums" at bounding box center [124, 107] width 205 height 38
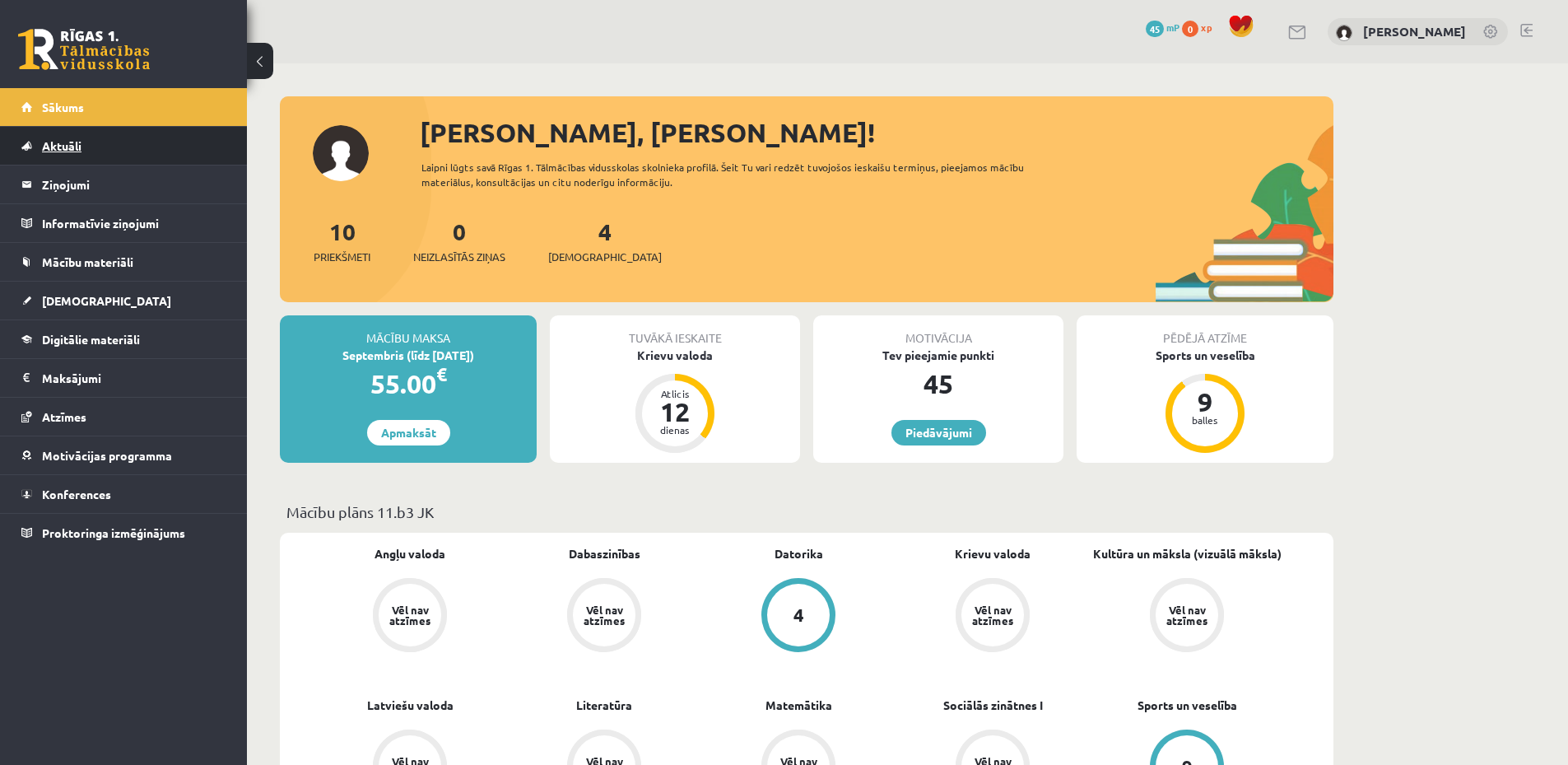
click at [97, 140] on link "Aktuāli" at bounding box center [124, 145] width 205 height 38
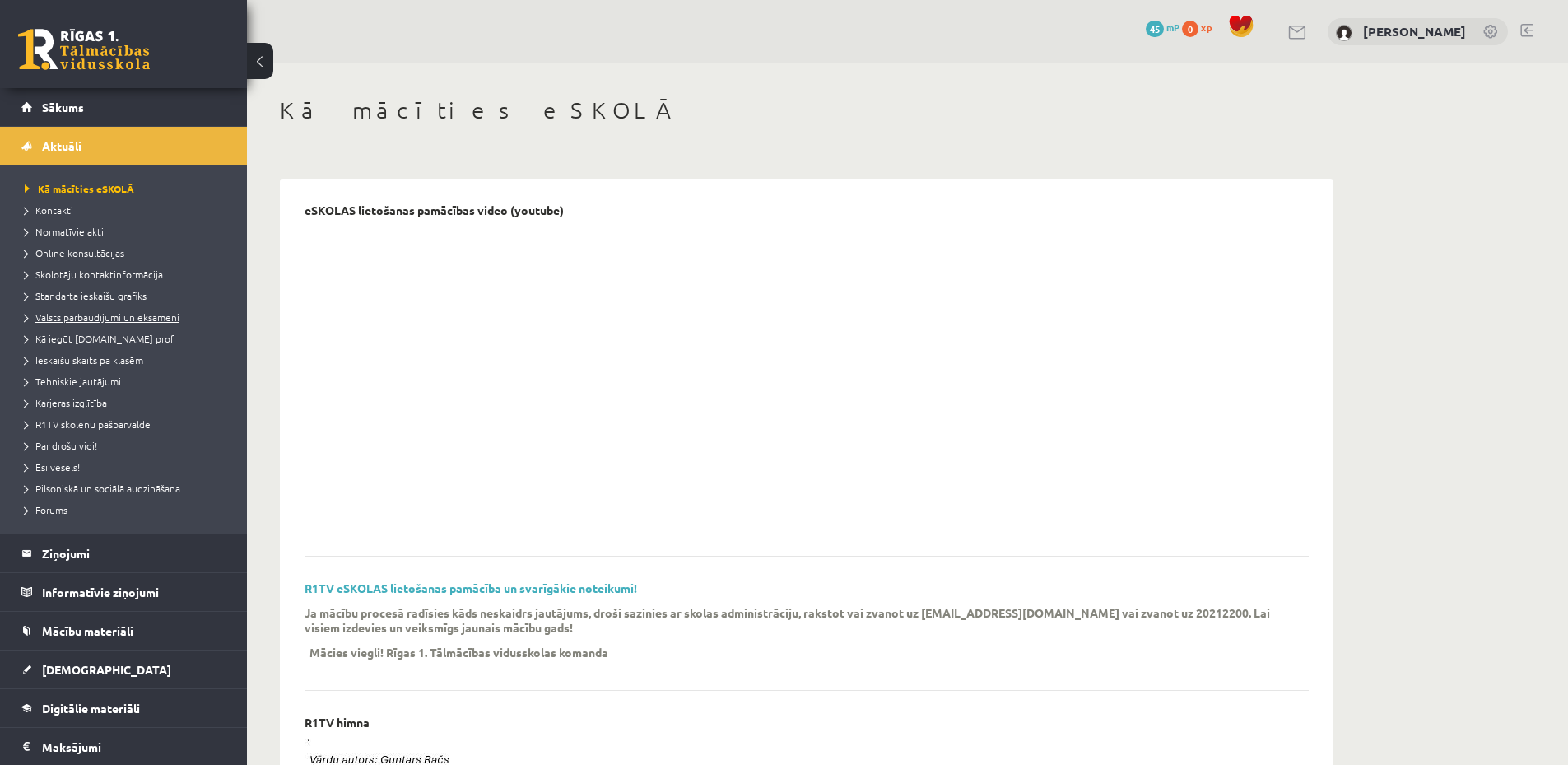
click at [92, 321] on span "Valsts pārbaudījumi un eksāmeni" at bounding box center [102, 317] width 154 height 13
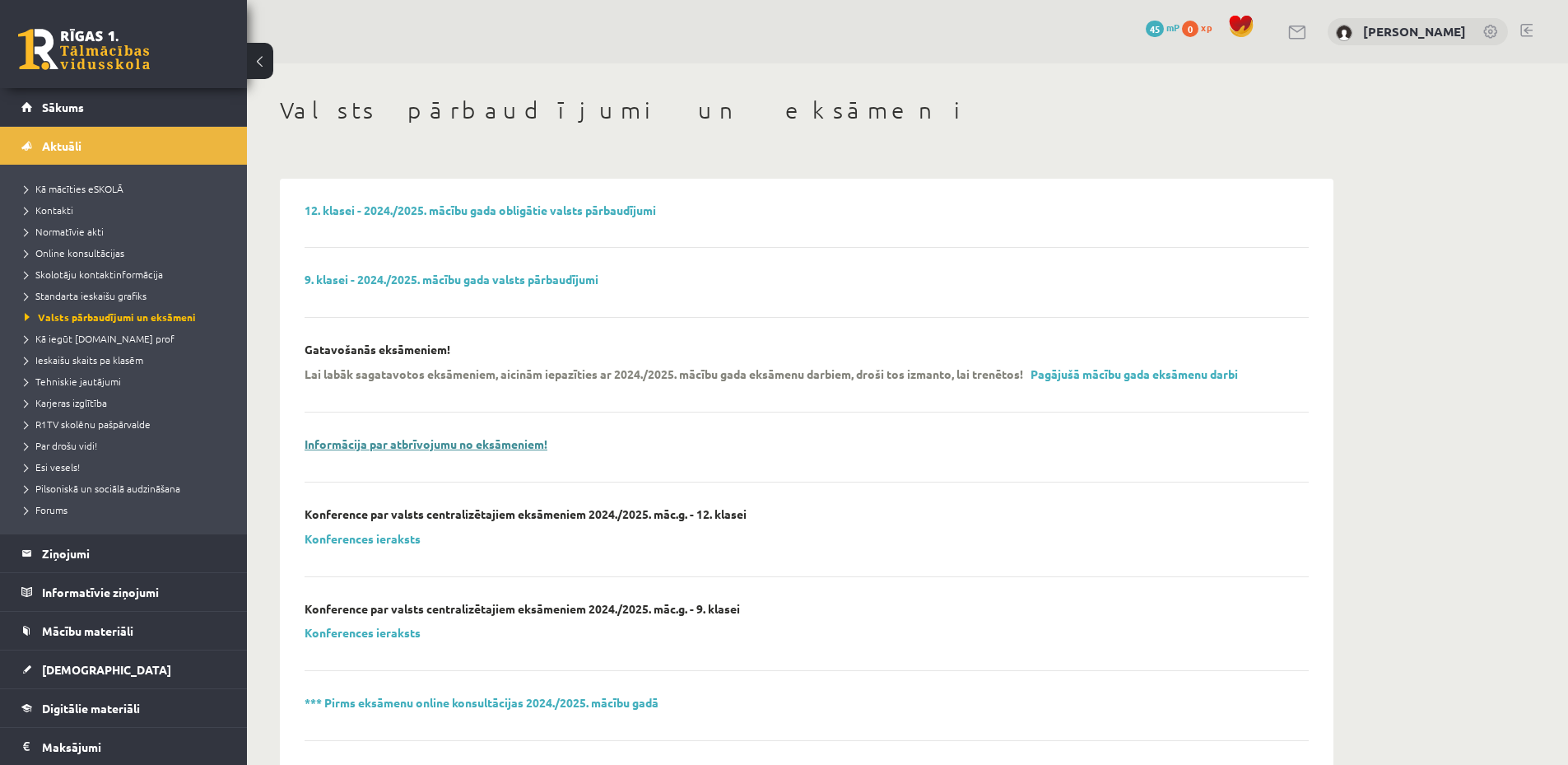
click at [482, 441] on link "Informācija par atbrīvojumu no eksāmeniem!" at bounding box center [425, 443] width 242 height 15
click at [562, 209] on link "12. klasei - 2024./2025. mācību gada obligātie valsts pārbaudījumi" at bounding box center [480, 210] width 351 height 15
click at [1142, 379] on link "Pagājušā mācību gada eksāmenu darbi" at bounding box center [1134, 373] width 208 height 15
